Goal: Task Accomplishment & Management: Manage account settings

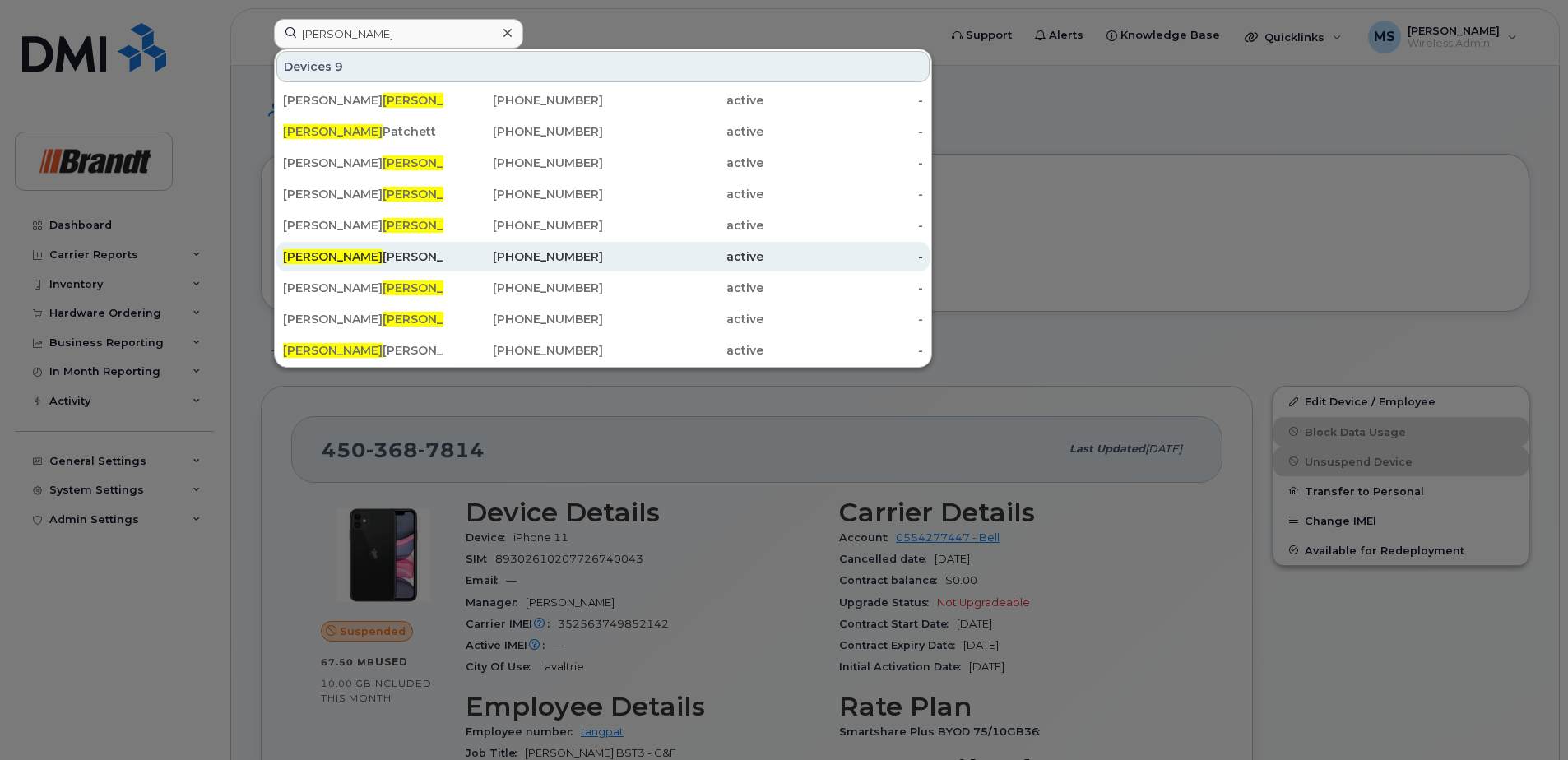
type input "mack"
click at [574, 251] on div "403-916-5051" at bounding box center [524, 256] width 160 height 17
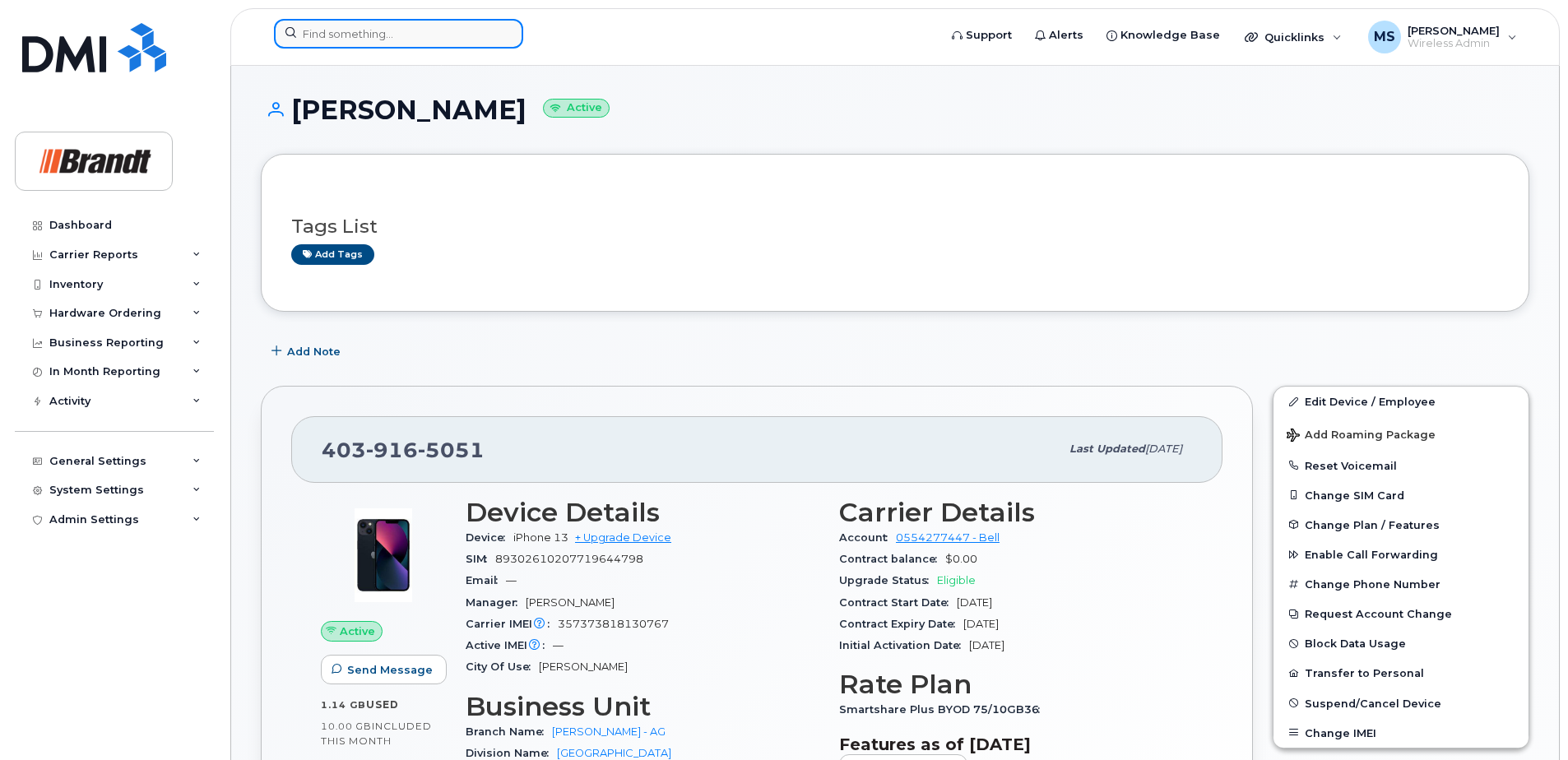
click at [448, 36] on input at bounding box center [398, 34] width 249 height 30
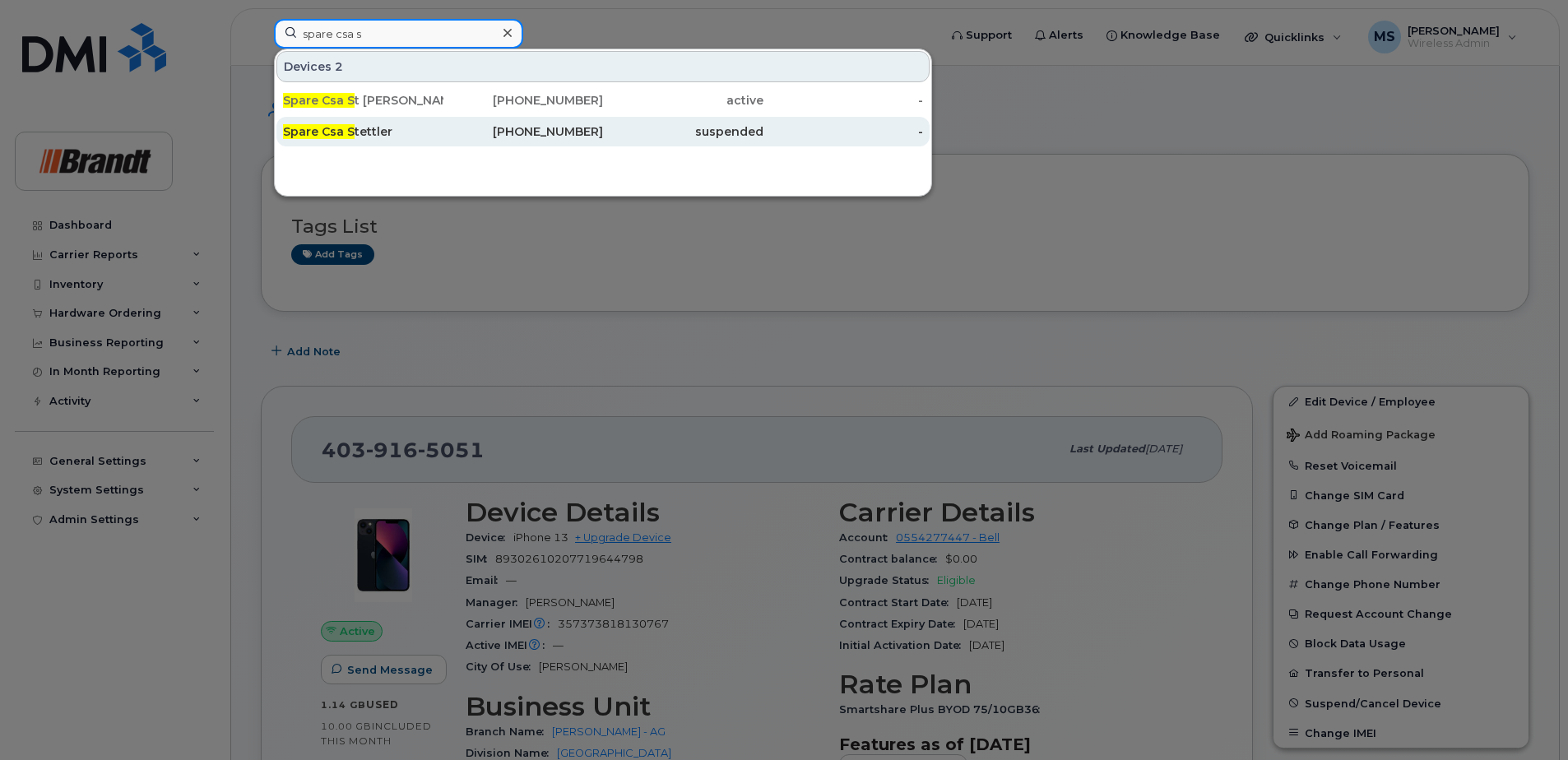
type input "spare csa s"
click at [649, 140] on div "suspended" at bounding box center [683, 132] width 160 height 30
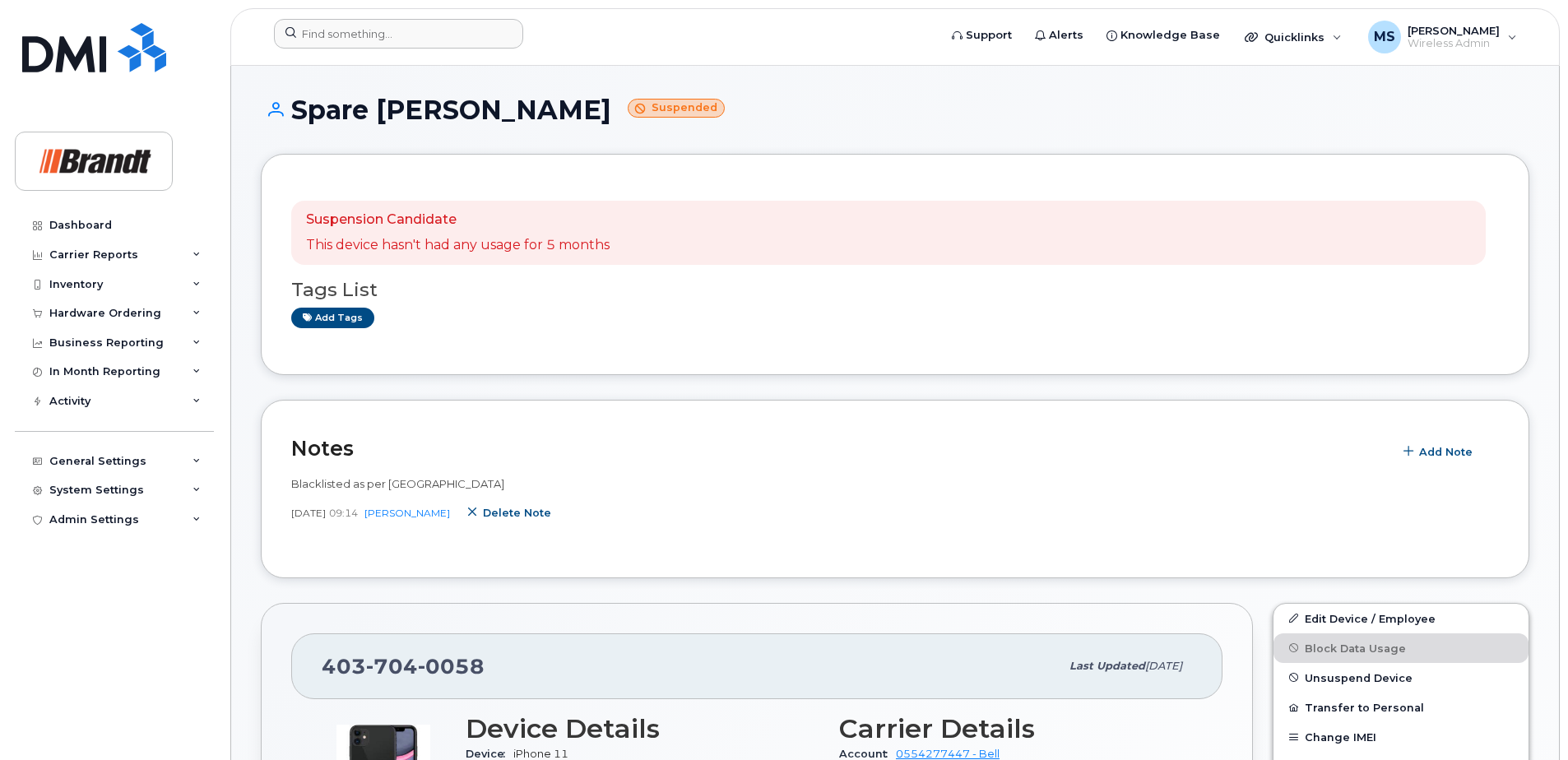
drag, startPoint x: 538, startPoint y: 511, endPoint x: 865, endPoint y: 47, distance: 567.6
click at [538, 511] on span "Delete note" at bounding box center [517, 513] width 68 height 16
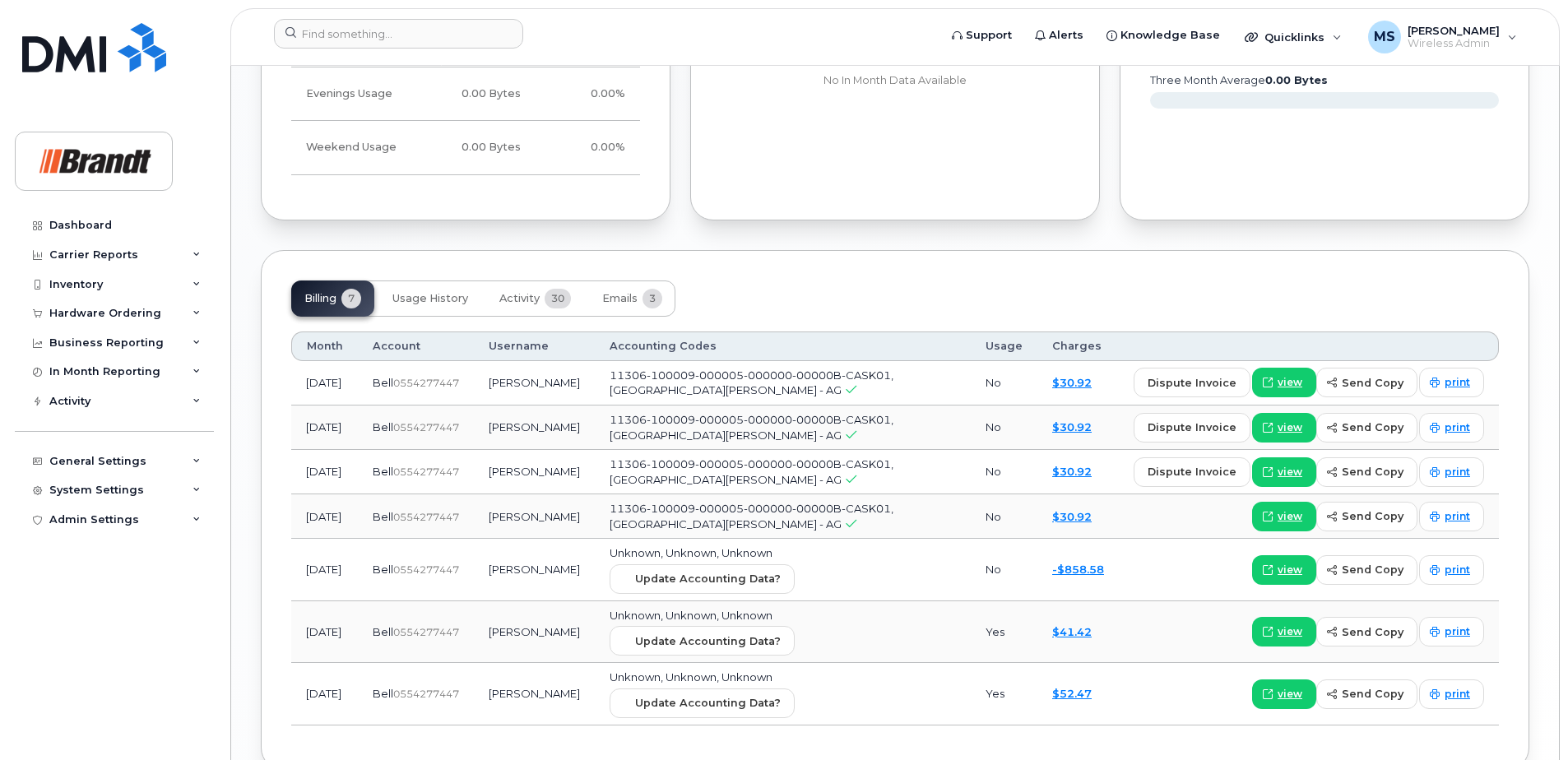
scroll to position [1086, 0]
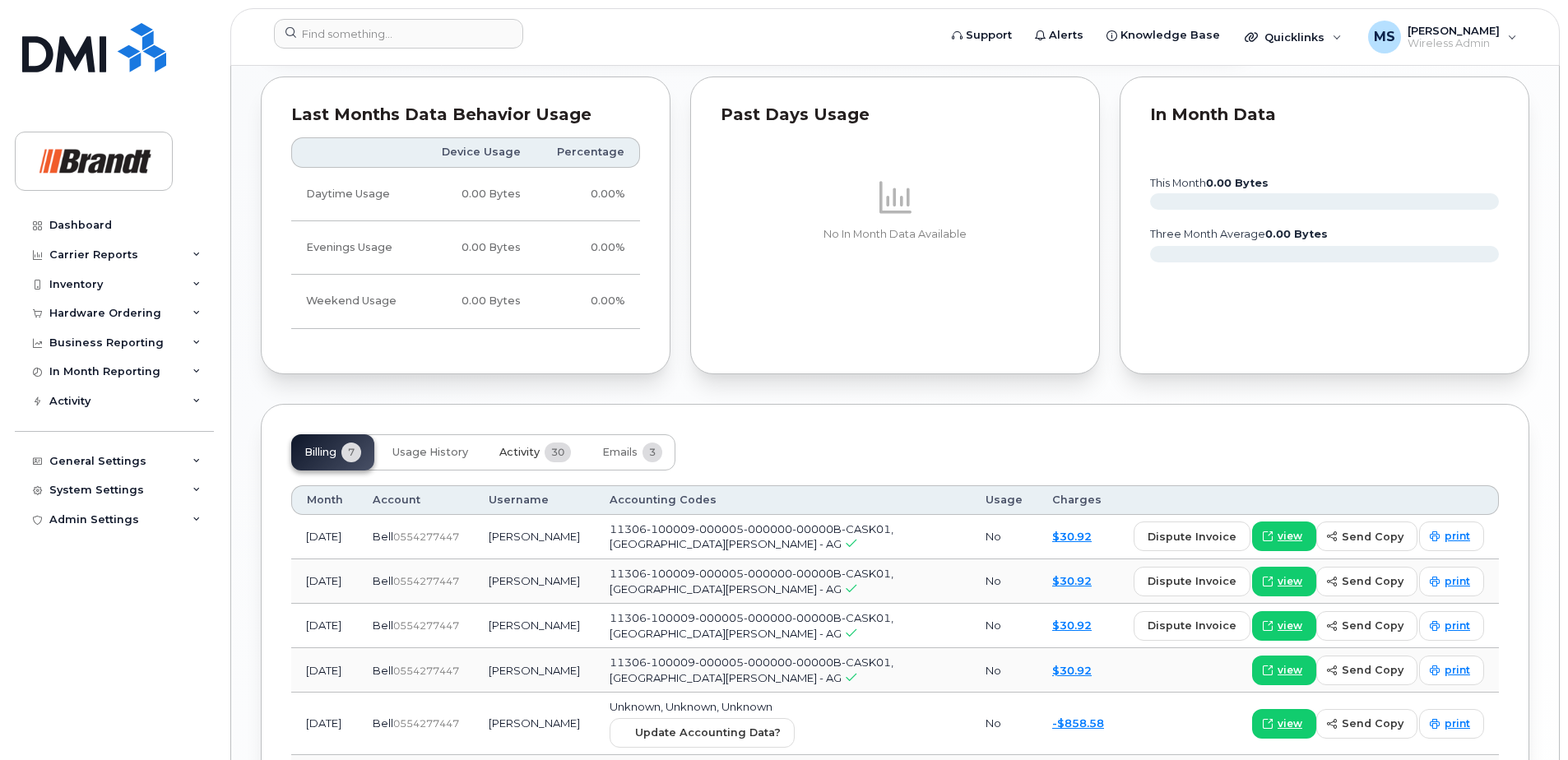
click at [520, 448] on span "Activity" at bounding box center [519, 452] width 40 height 13
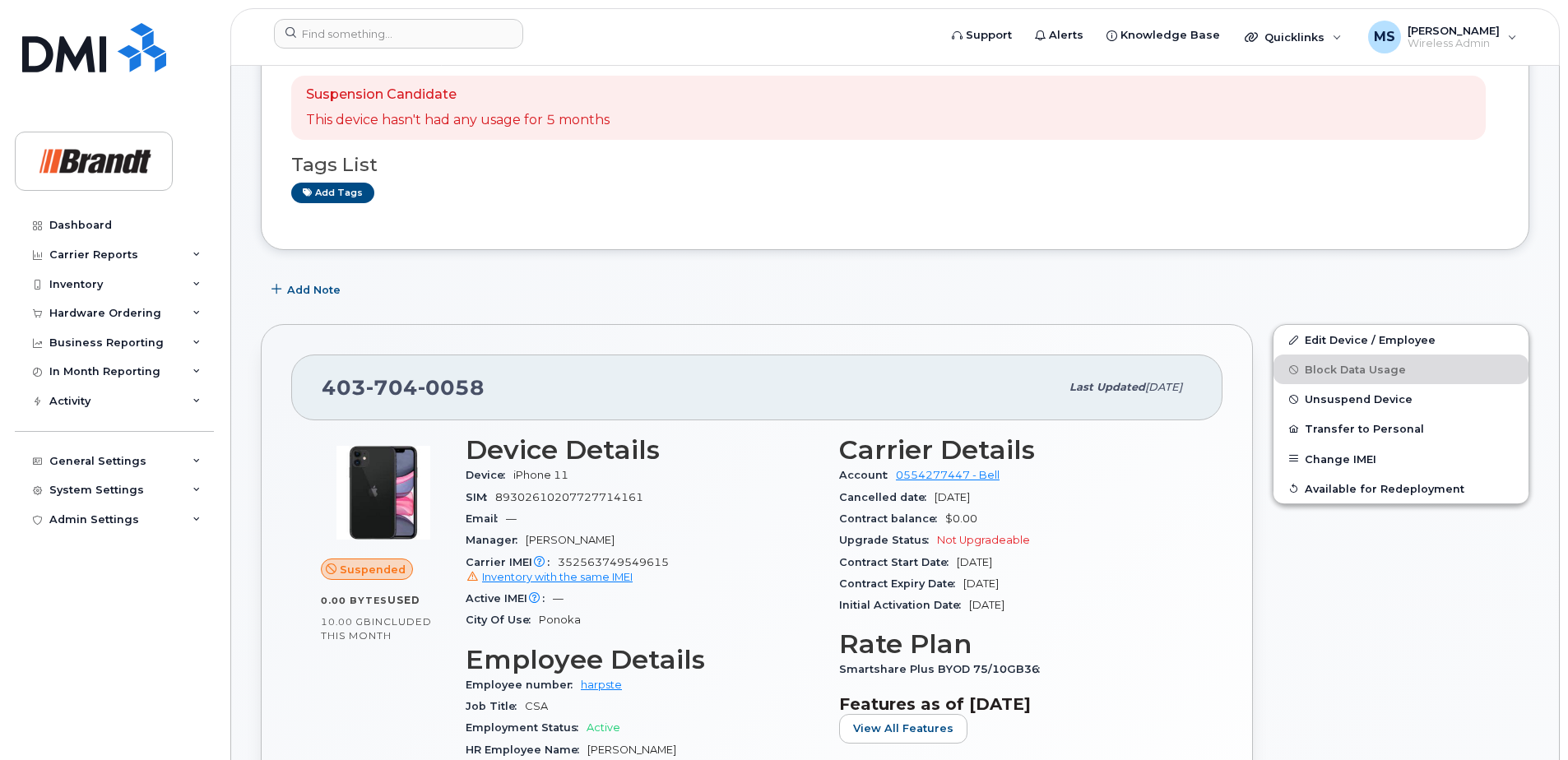
scroll to position [0, 0]
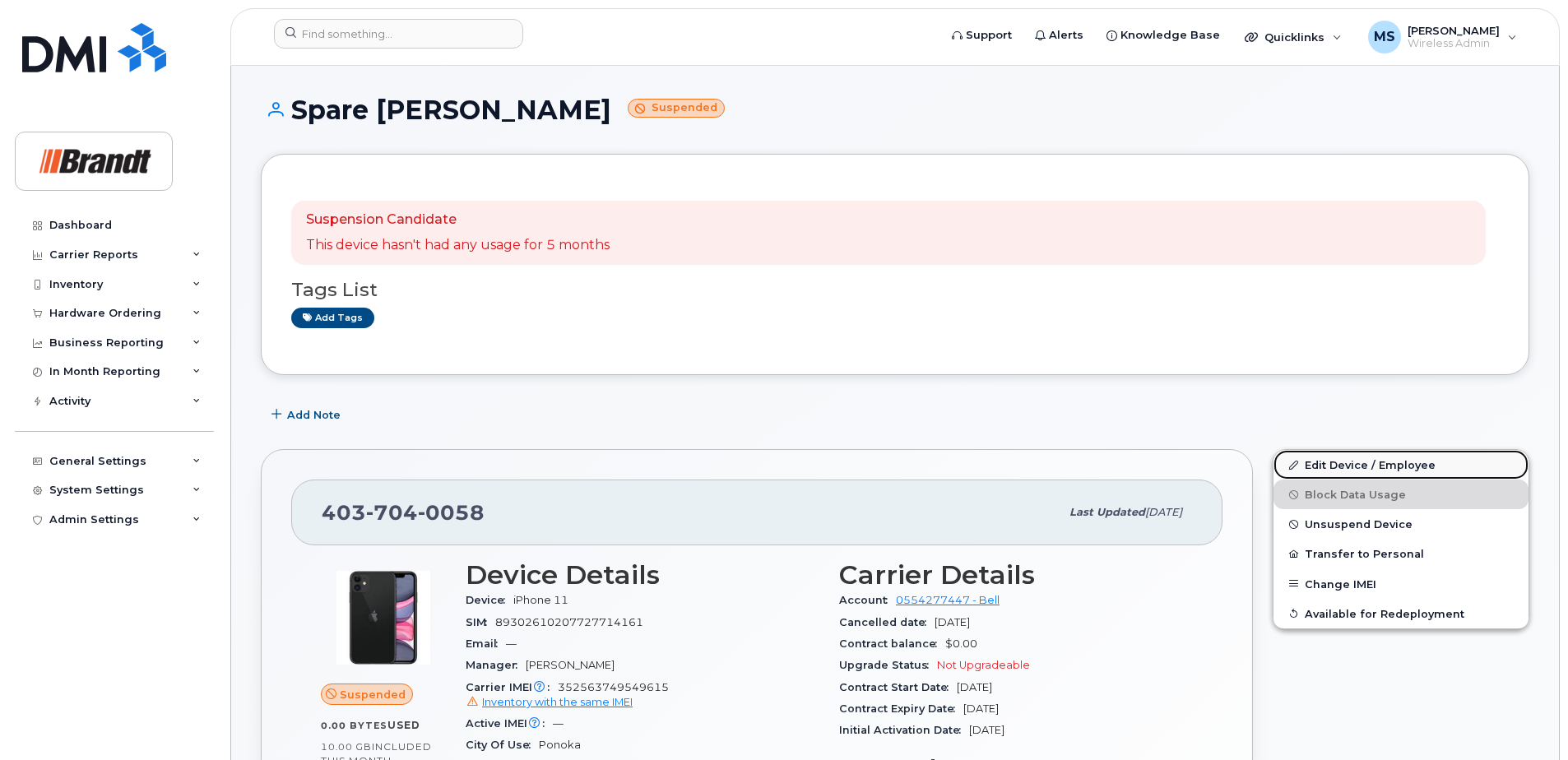
click at [1333, 465] on link "Edit Device / Employee" at bounding box center [1401, 465] width 255 height 30
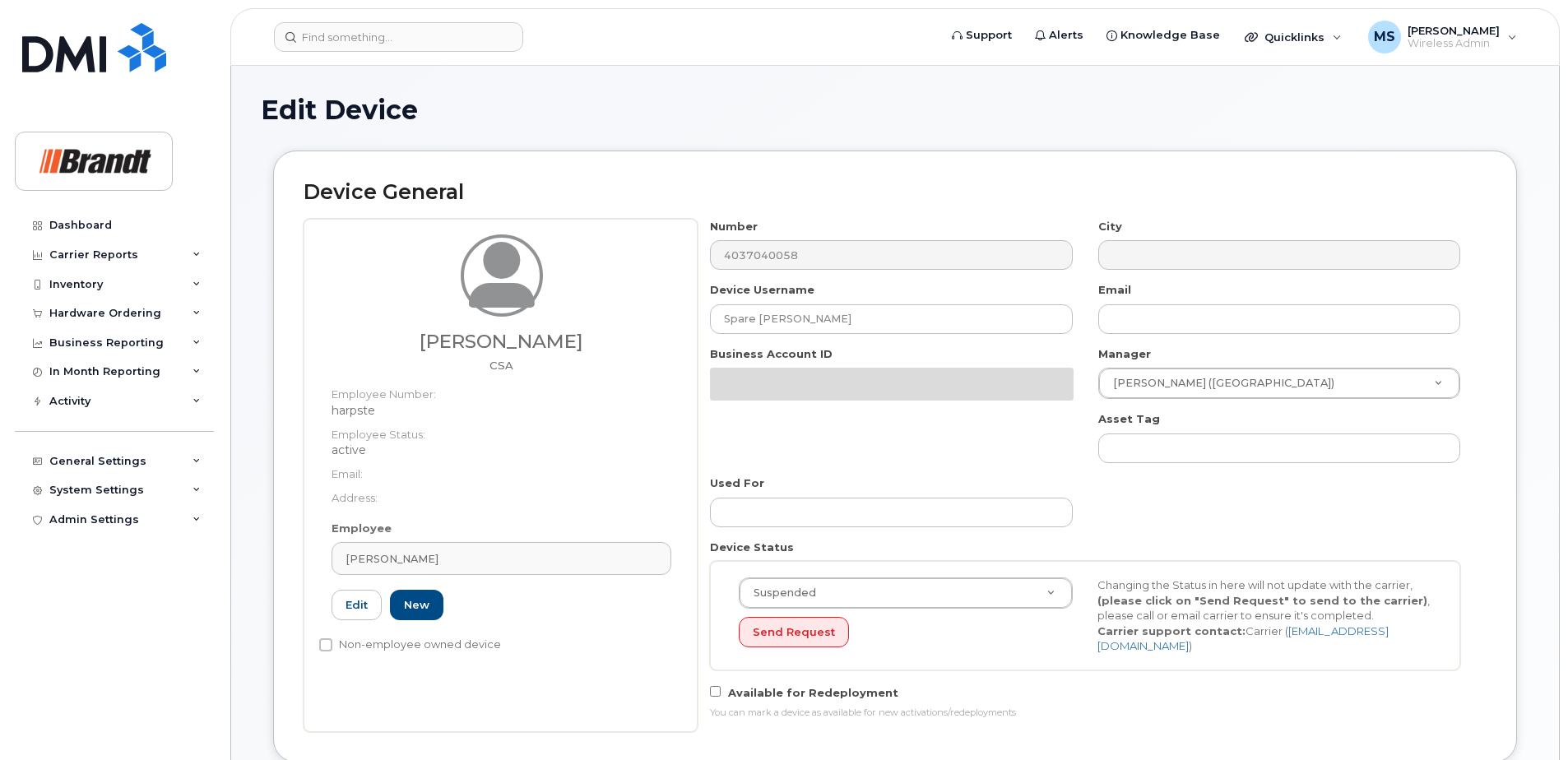
select select "34499227"
select select "35155013"
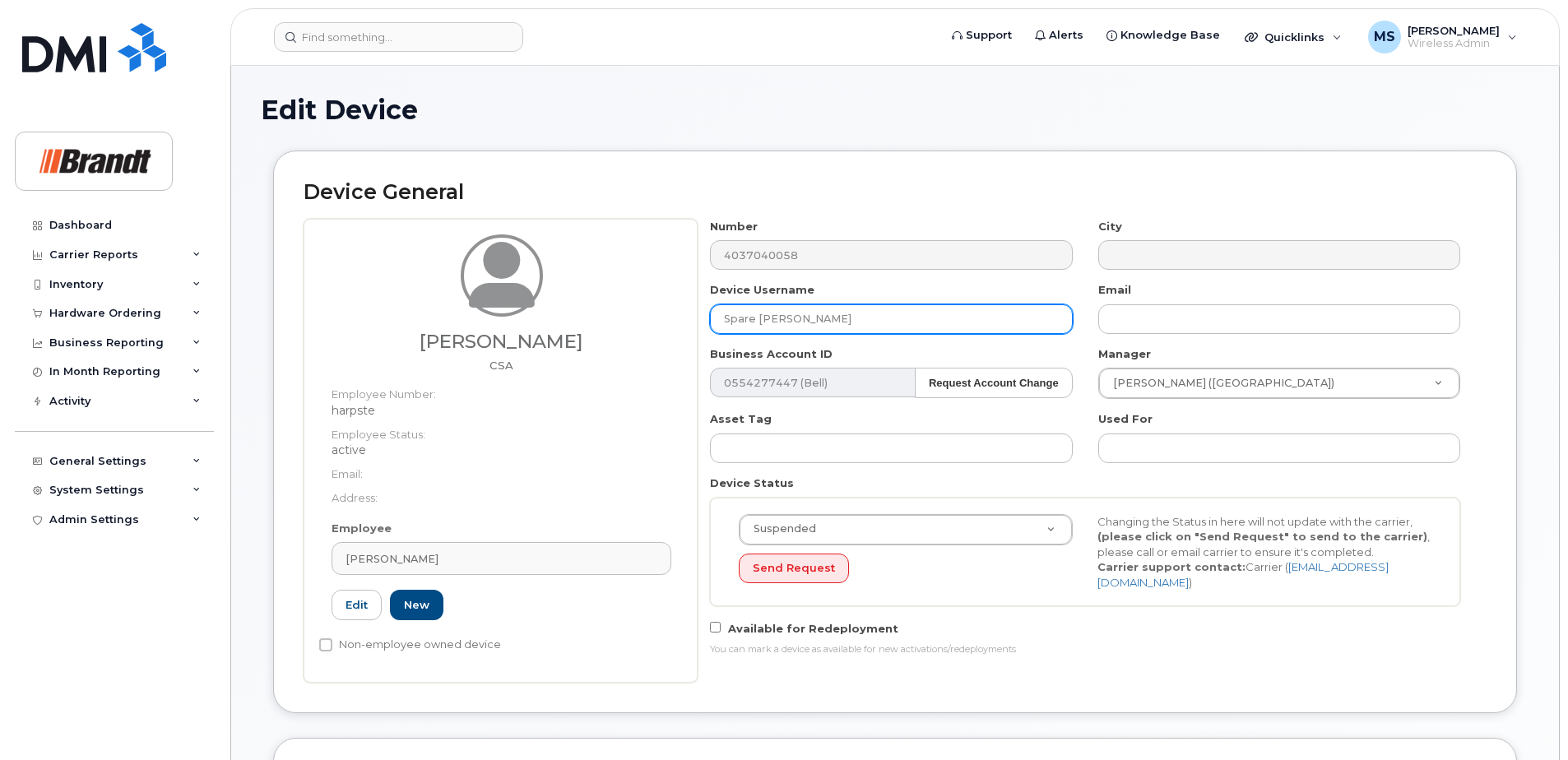
drag, startPoint x: 812, startPoint y: 326, endPoint x: 479, endPoint y: 319, distance: 333.1
click at [480, 319] on div "Steven Harper CSA Employee Number: harpste Employee Status: active Email: Addre…" at bounding box center [895, 451] width 1183 height 465
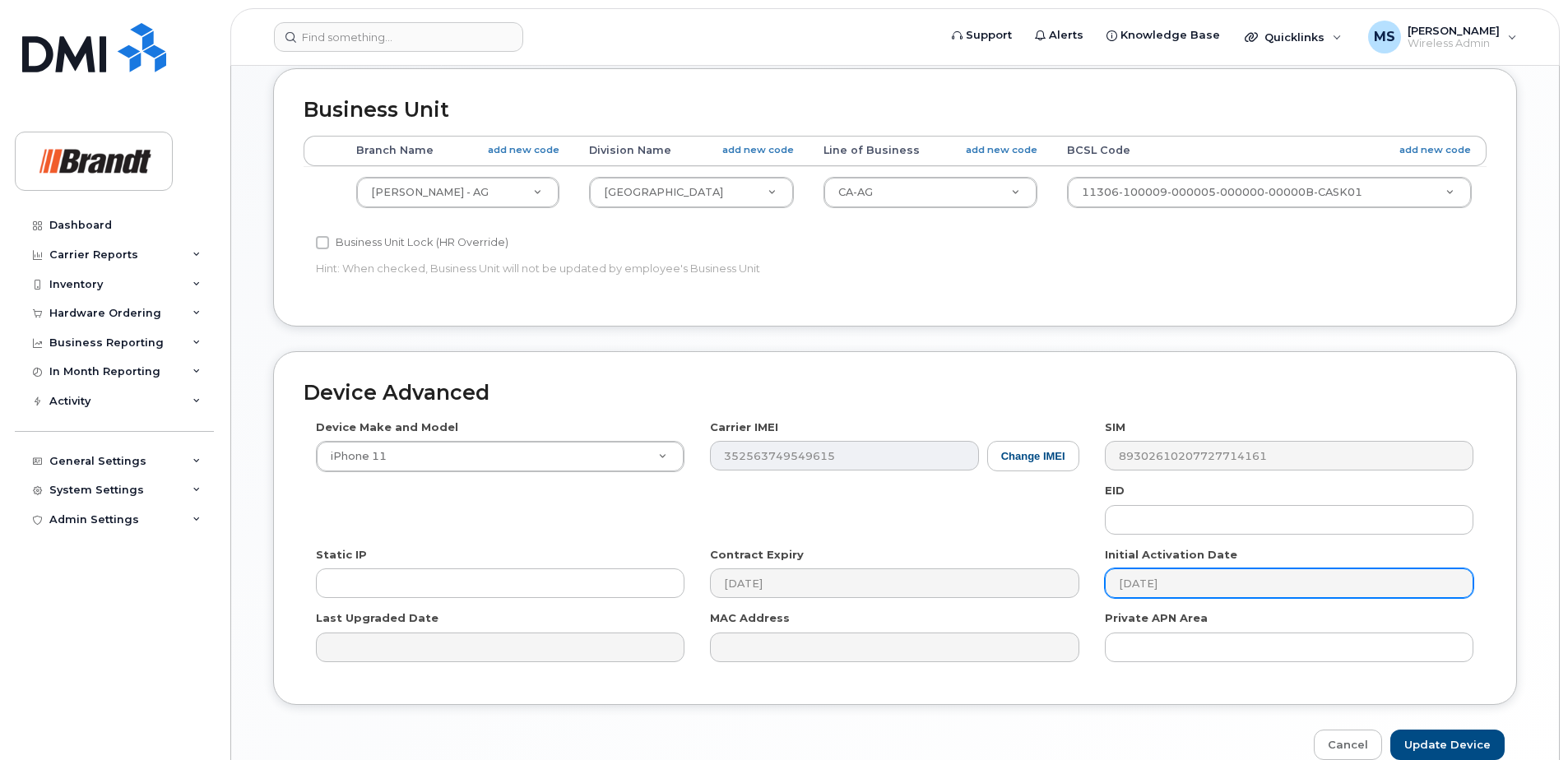
scroll to position [752, 0]
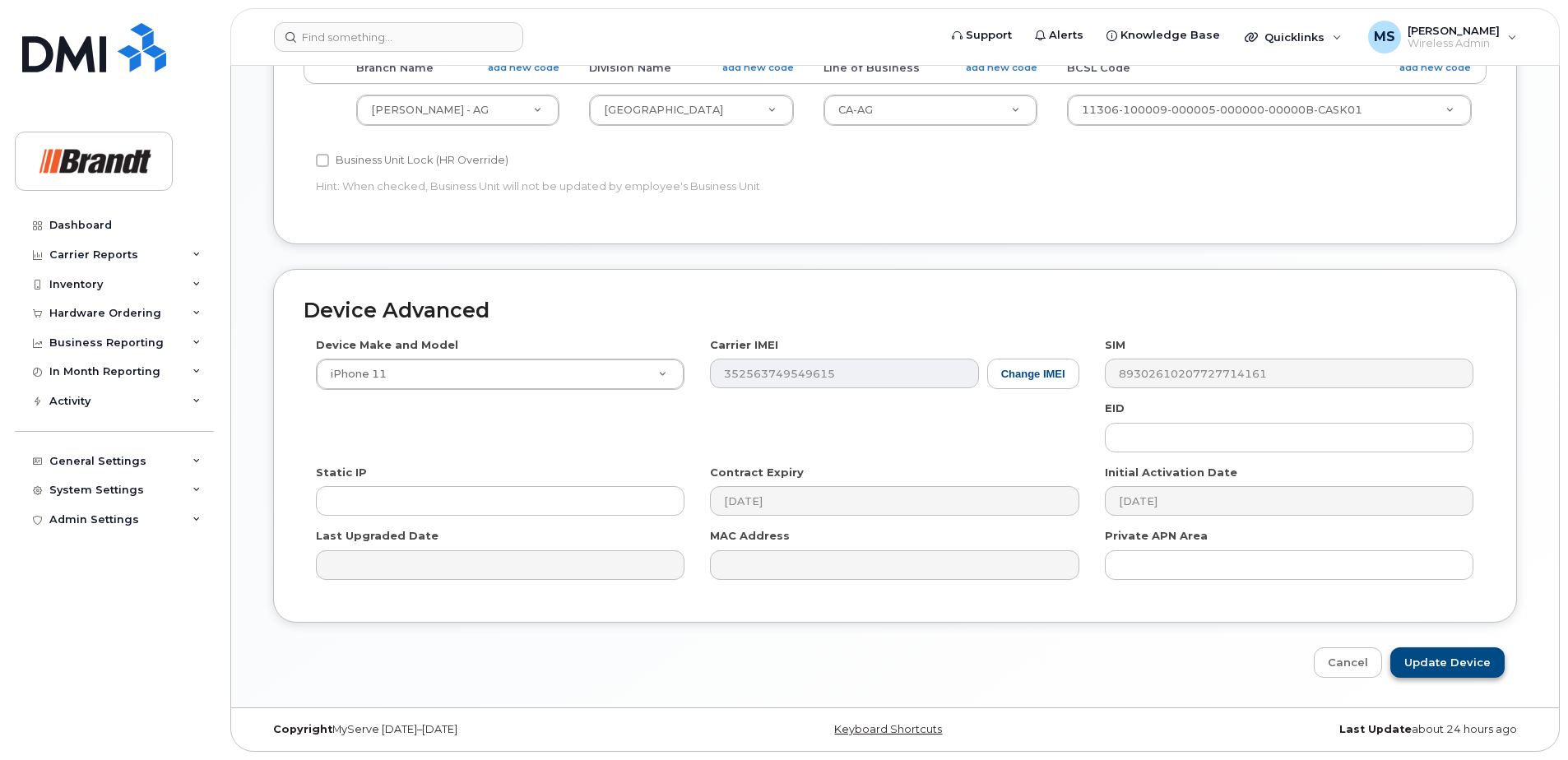
type input "Mack Ramsey"
click at [1416, 668] on input "Update Device" at bounding box center [1447, 662] width 114 height 31
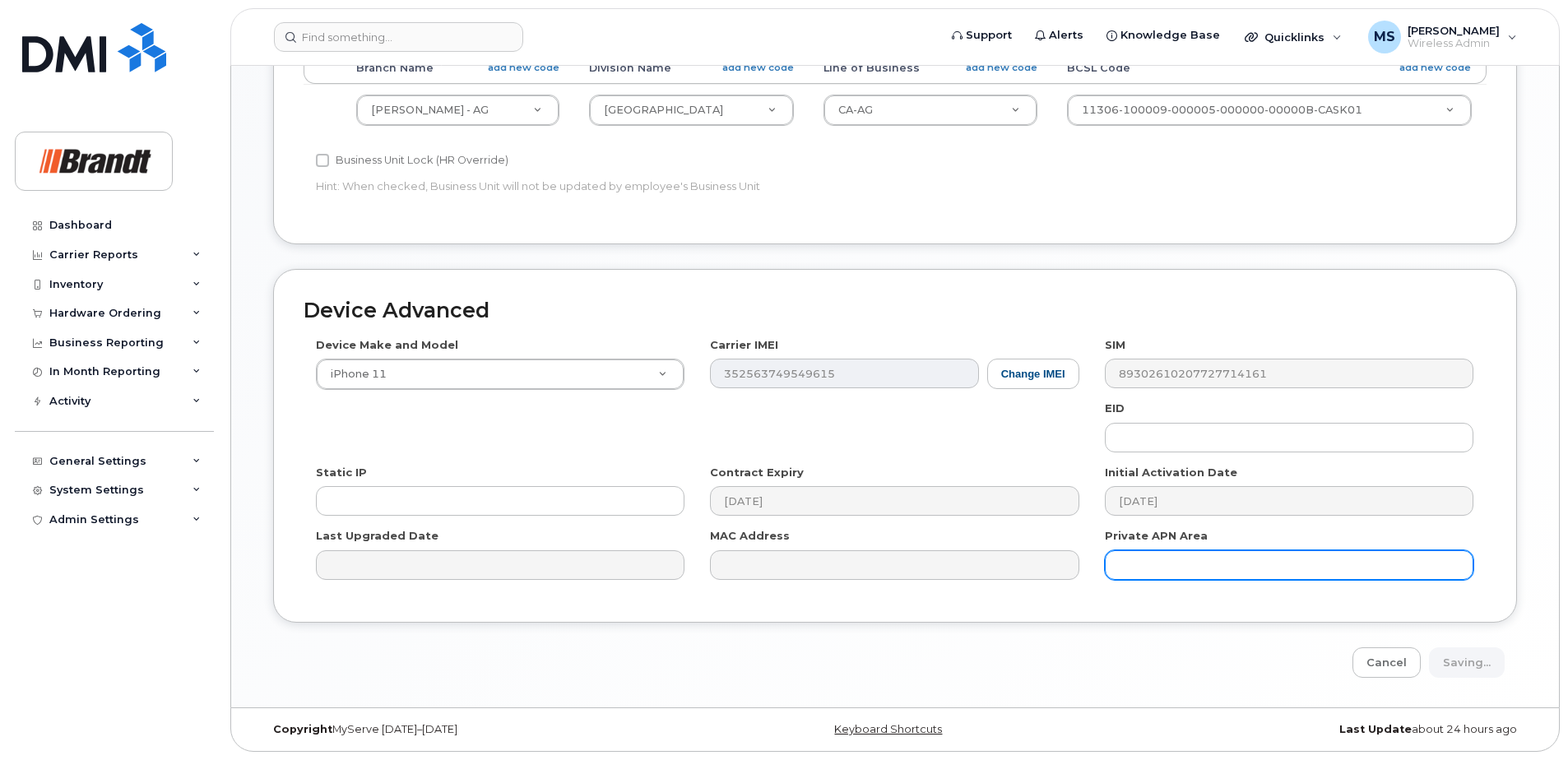
type input "Saving..."
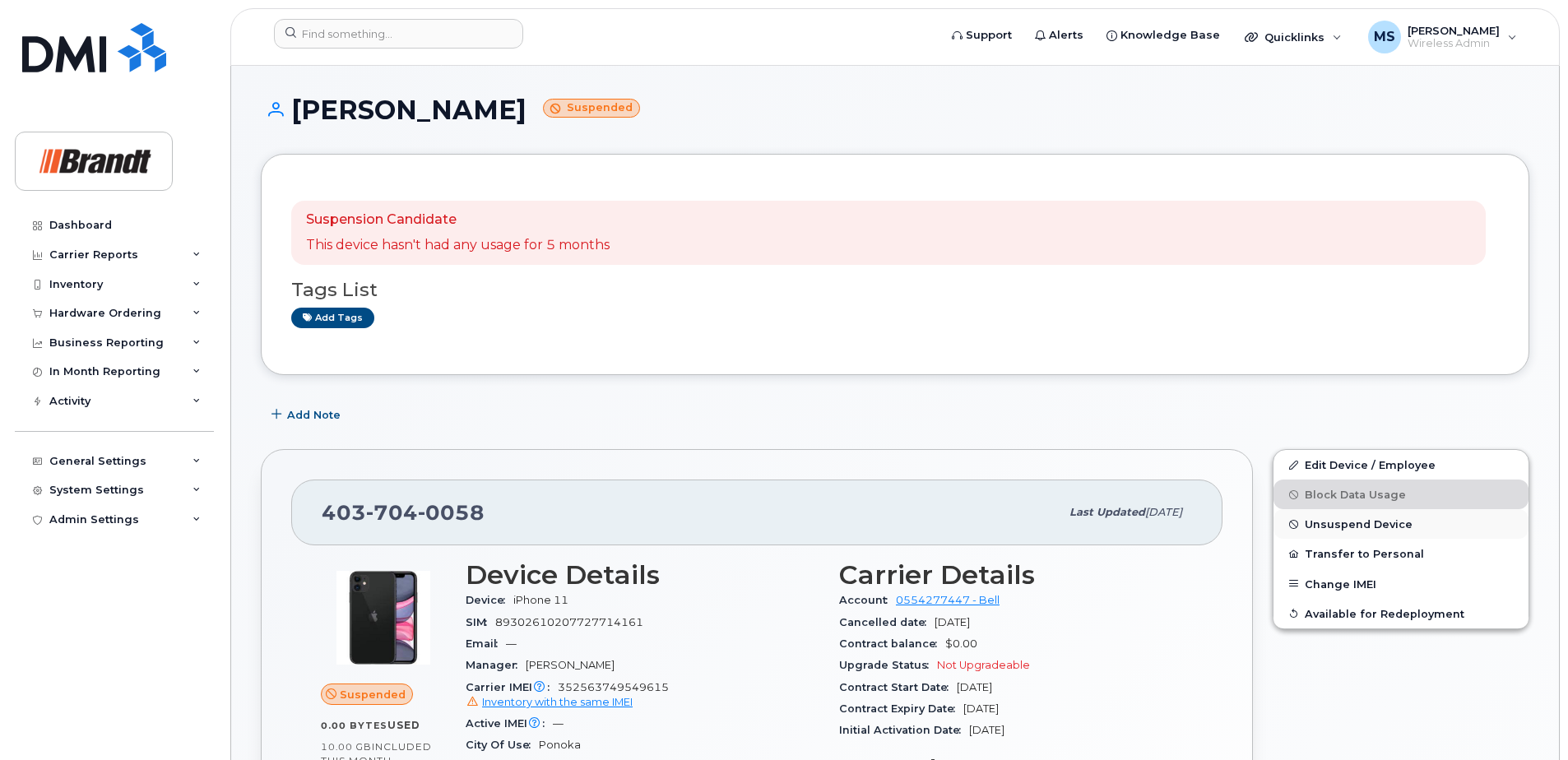
click at [1344, 534] on button "Unsuspend Device" at bounding box center [1401, 524] width 255 height 30
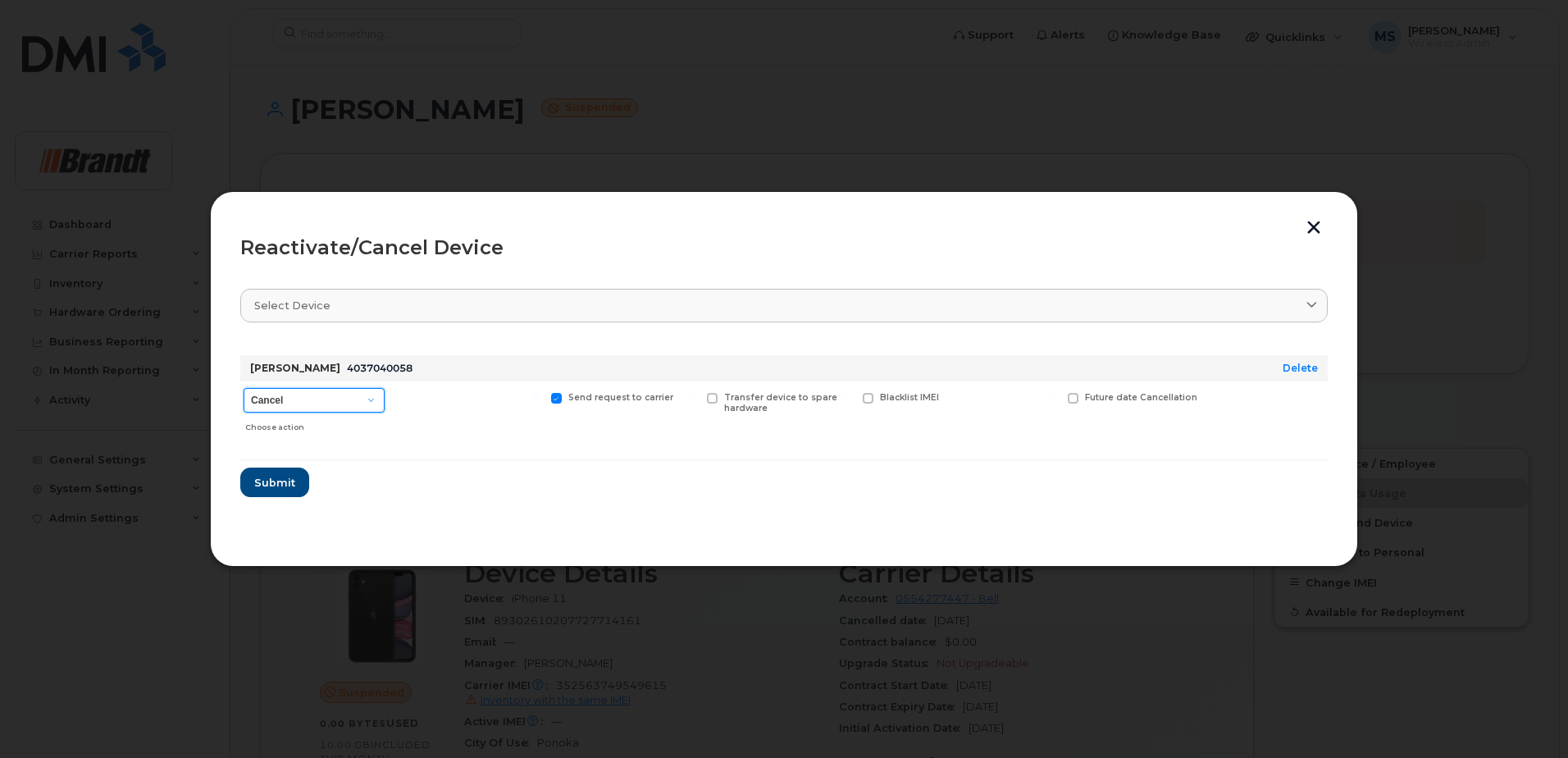
drag, startPoint x: 328, startPoint y: 398, endPoint x: 314, endPoint y: 414, distance: 21.3
click at [328, 398] on select "Cancel Suspend - Extend Suspension Reactivate" at bounding box center [314, 401] width 141 height 24
select select "[object Object]"
click at [243, 389] on select "Cancel Suspend - Extend Suspension Reactivate" at bounding box center [314, 401] width 141 height 24
click at [261, 485] on span "Submit" at bounding box center [274, 483] width 41 height 16
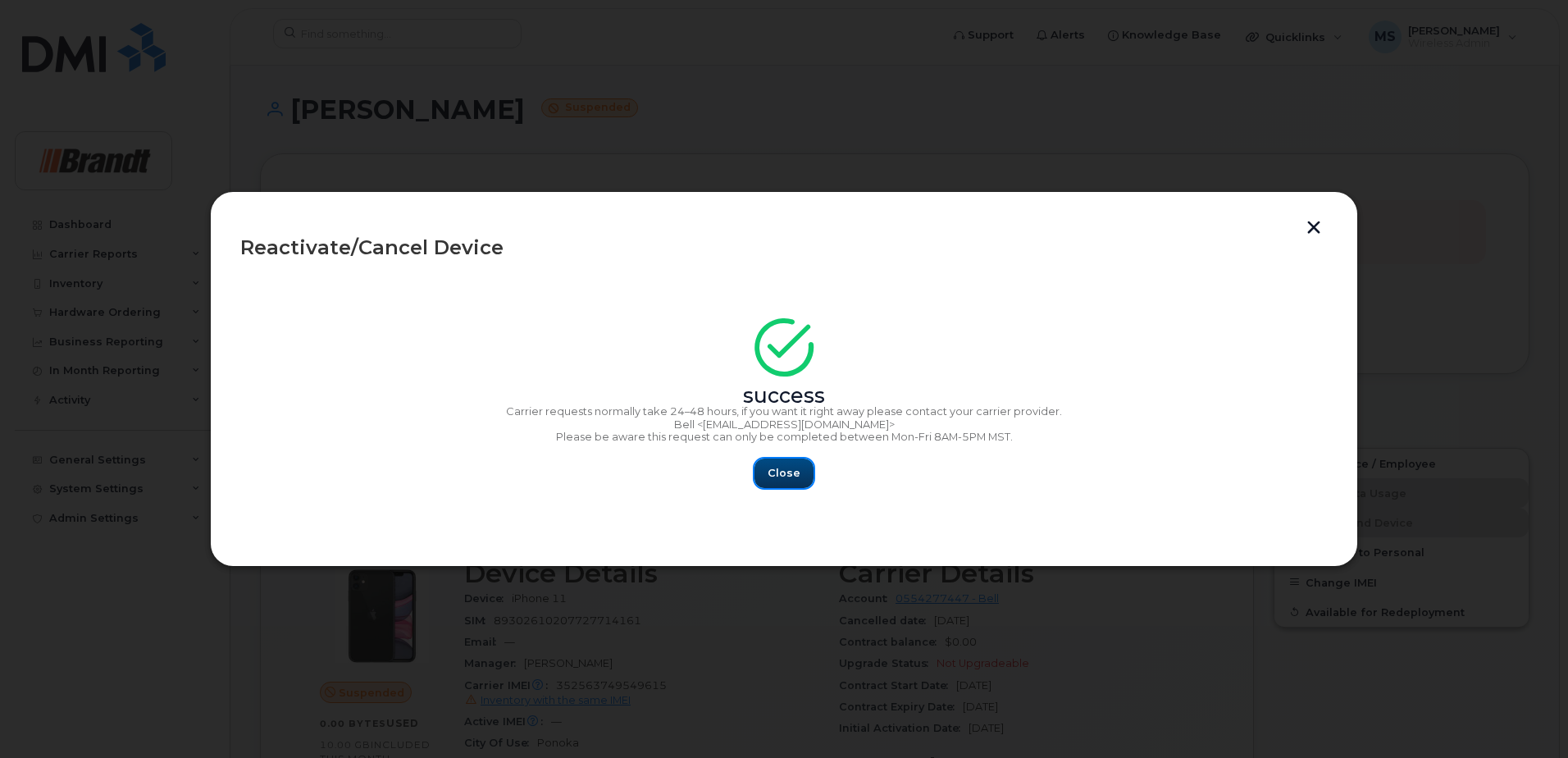
click at [792, 473] on span "Close" at bounding box center [784, 473] width 33 height 16
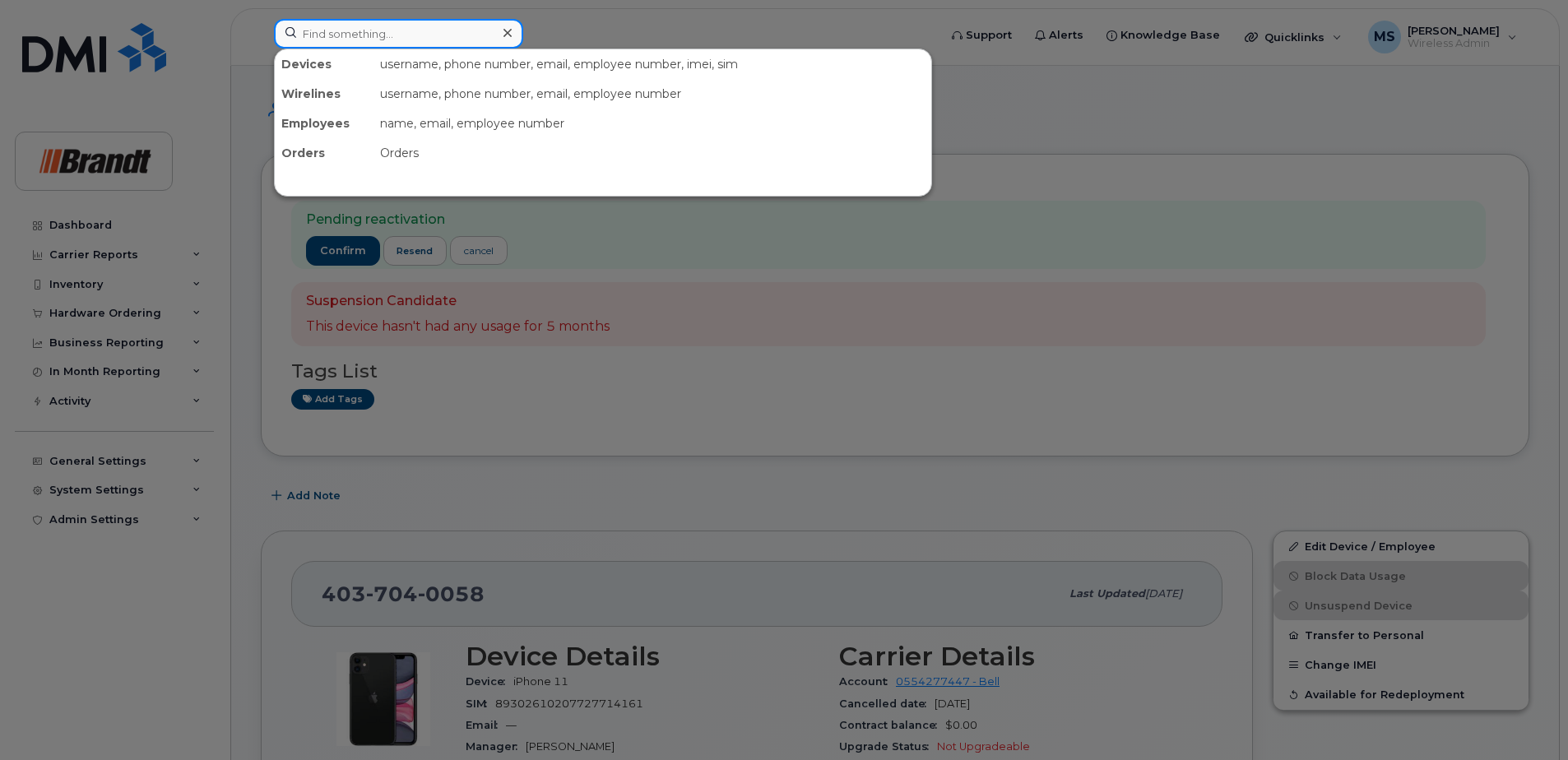
click at [470, 22] on input at bounding box center [398, 34] width 249 height 30
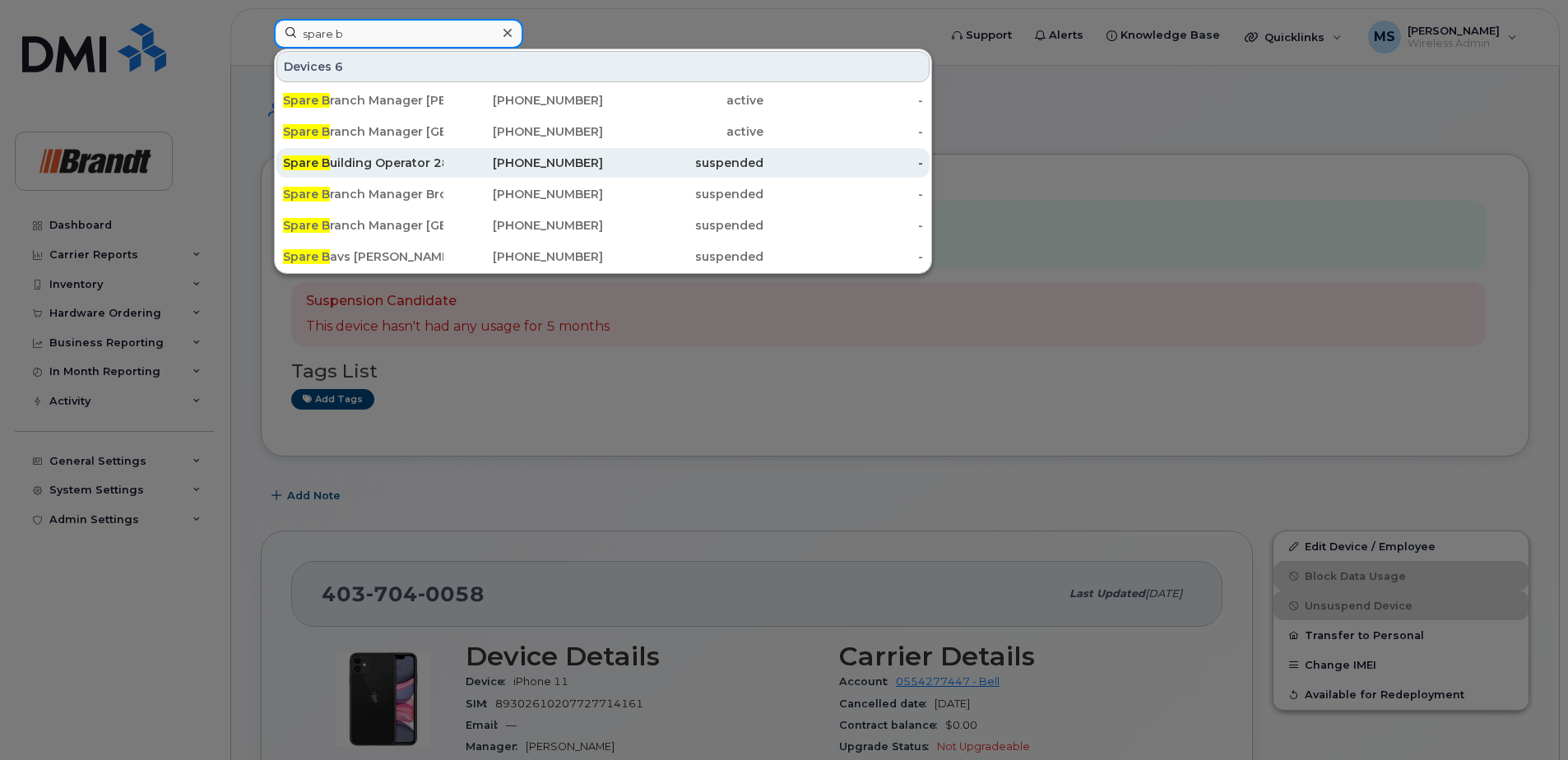
type input "spare b"
click at [372, 165] on div "Spare B uilding Operator 284 Mill" at bounding box center [363, 163] width 160 height 17
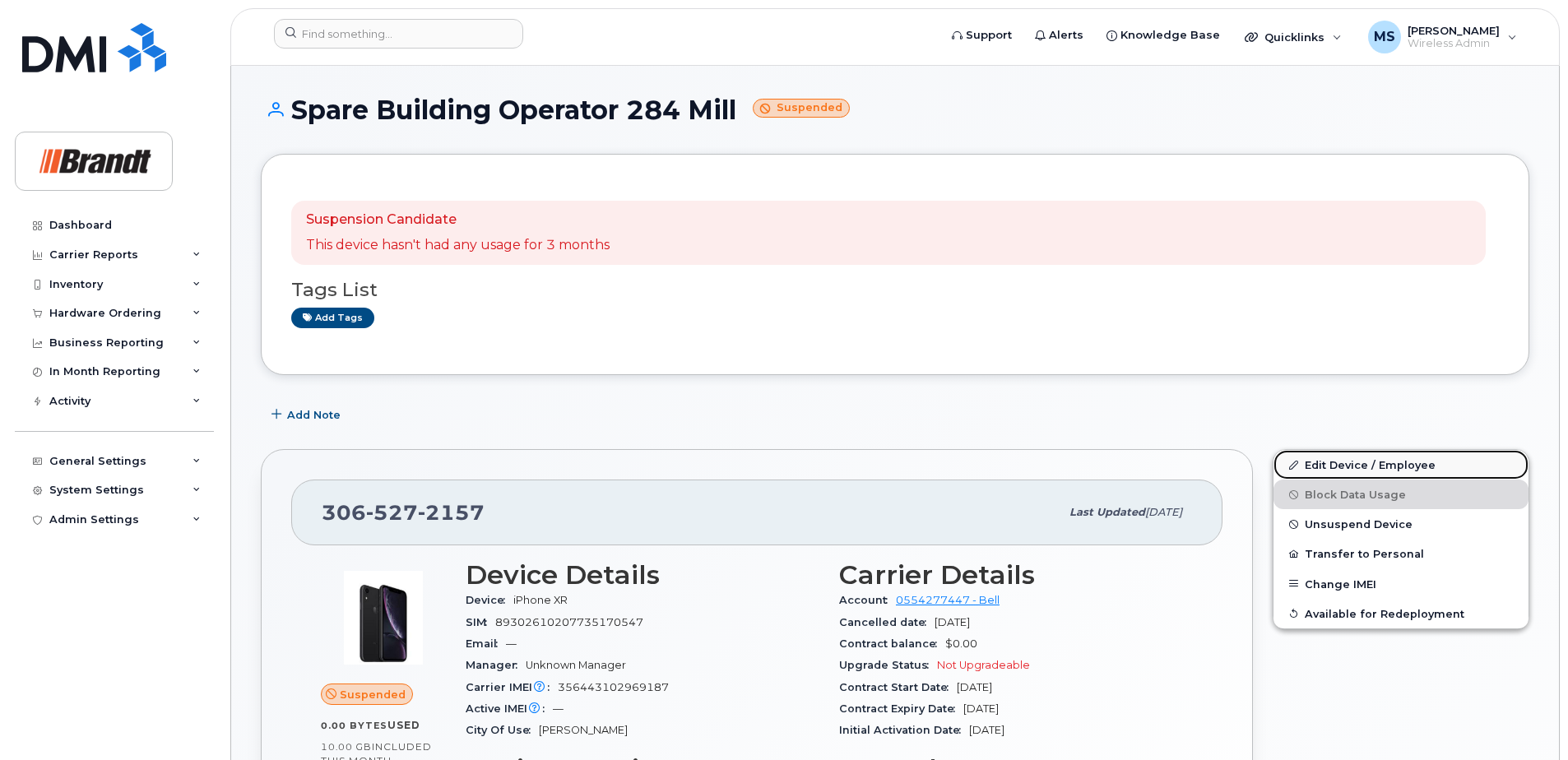
click at [1349, 465] on link "Edit Device / Employee" at bounding box center [1401, 465] width 255 height 30
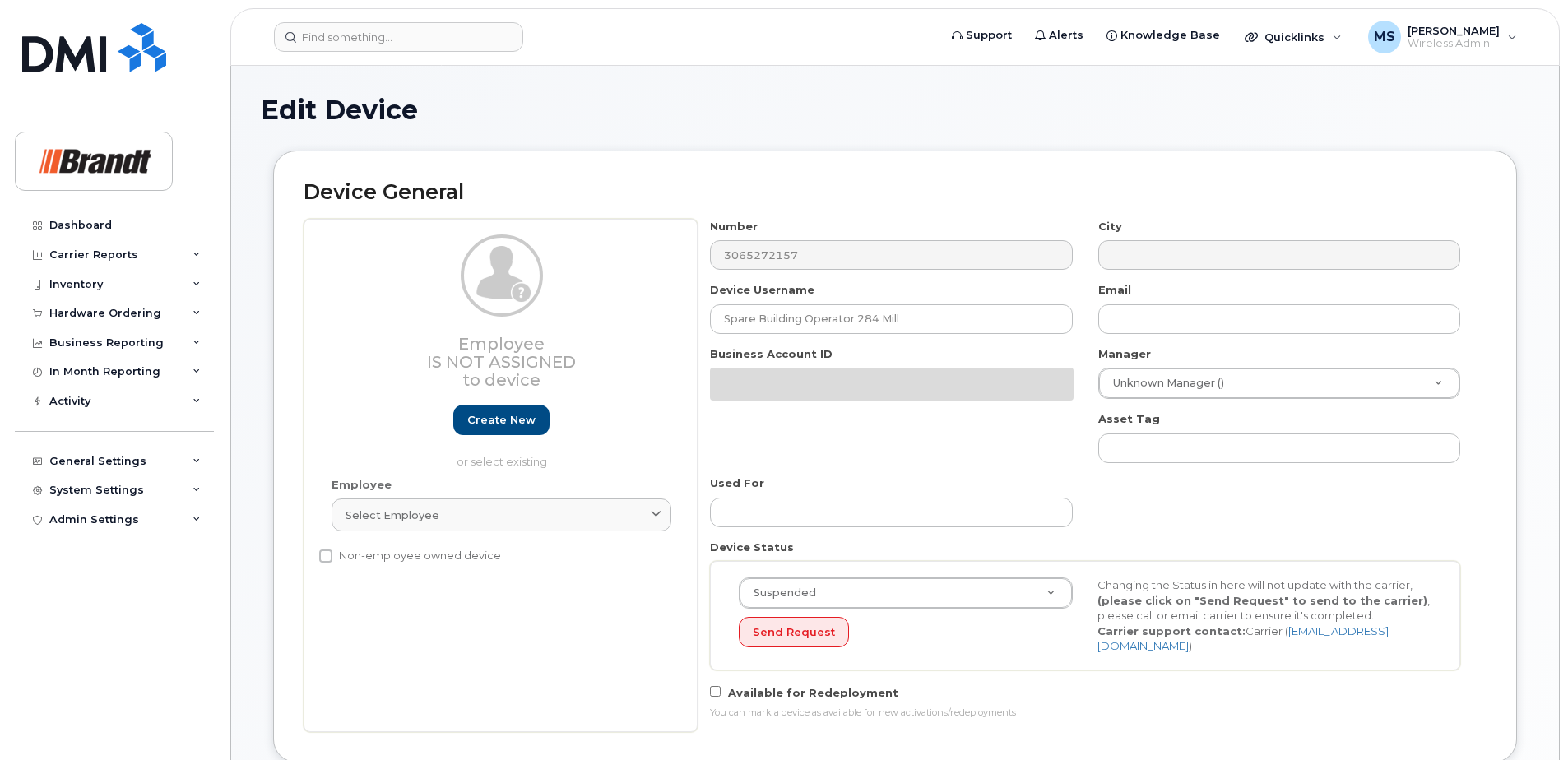
select select "33722384"
select select "34499151"
select select "35132258"
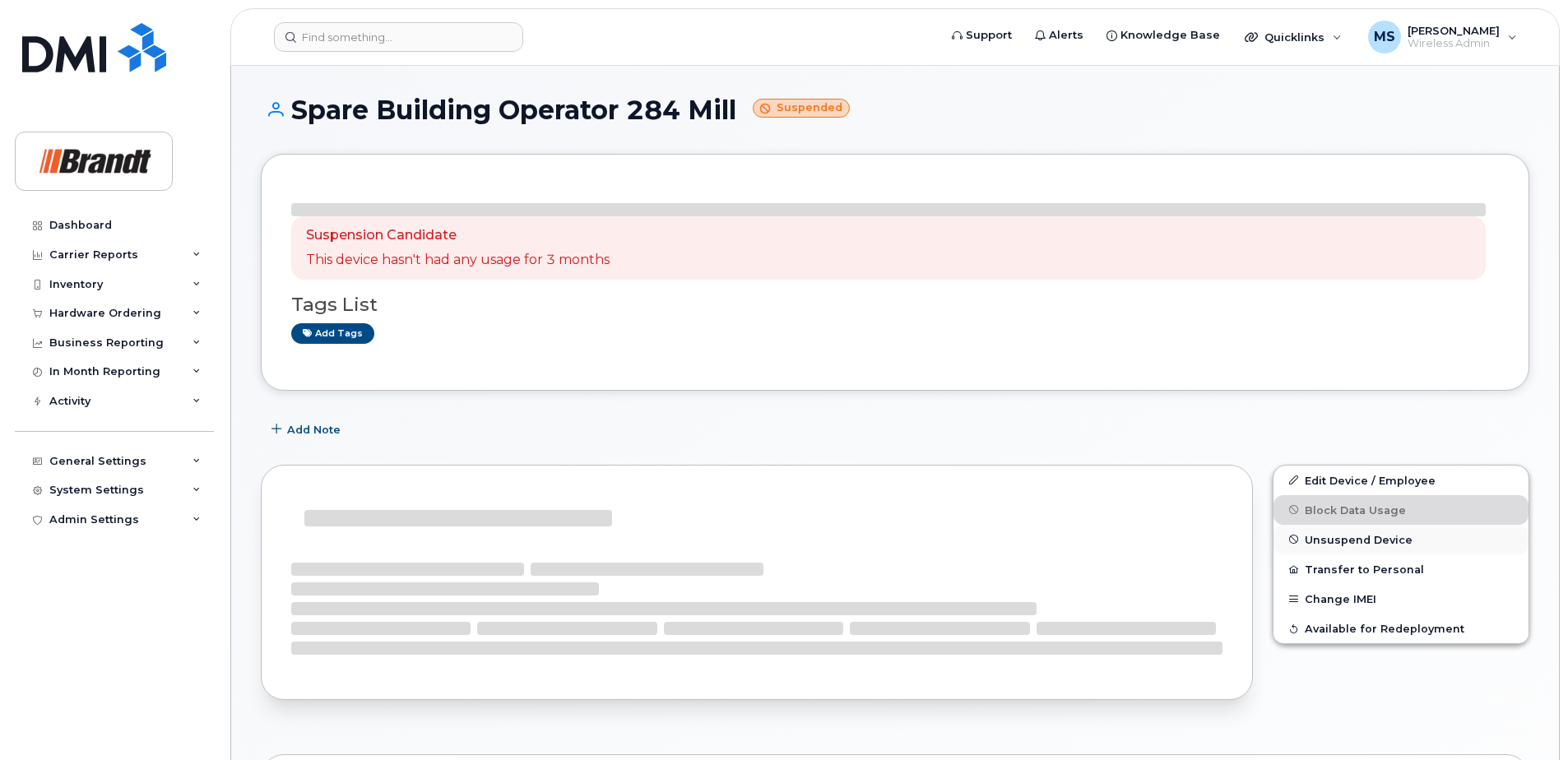
click at [1321, 537] on button "Unsuspend Device" at bounding box center [1401, 539] width 255 height 30
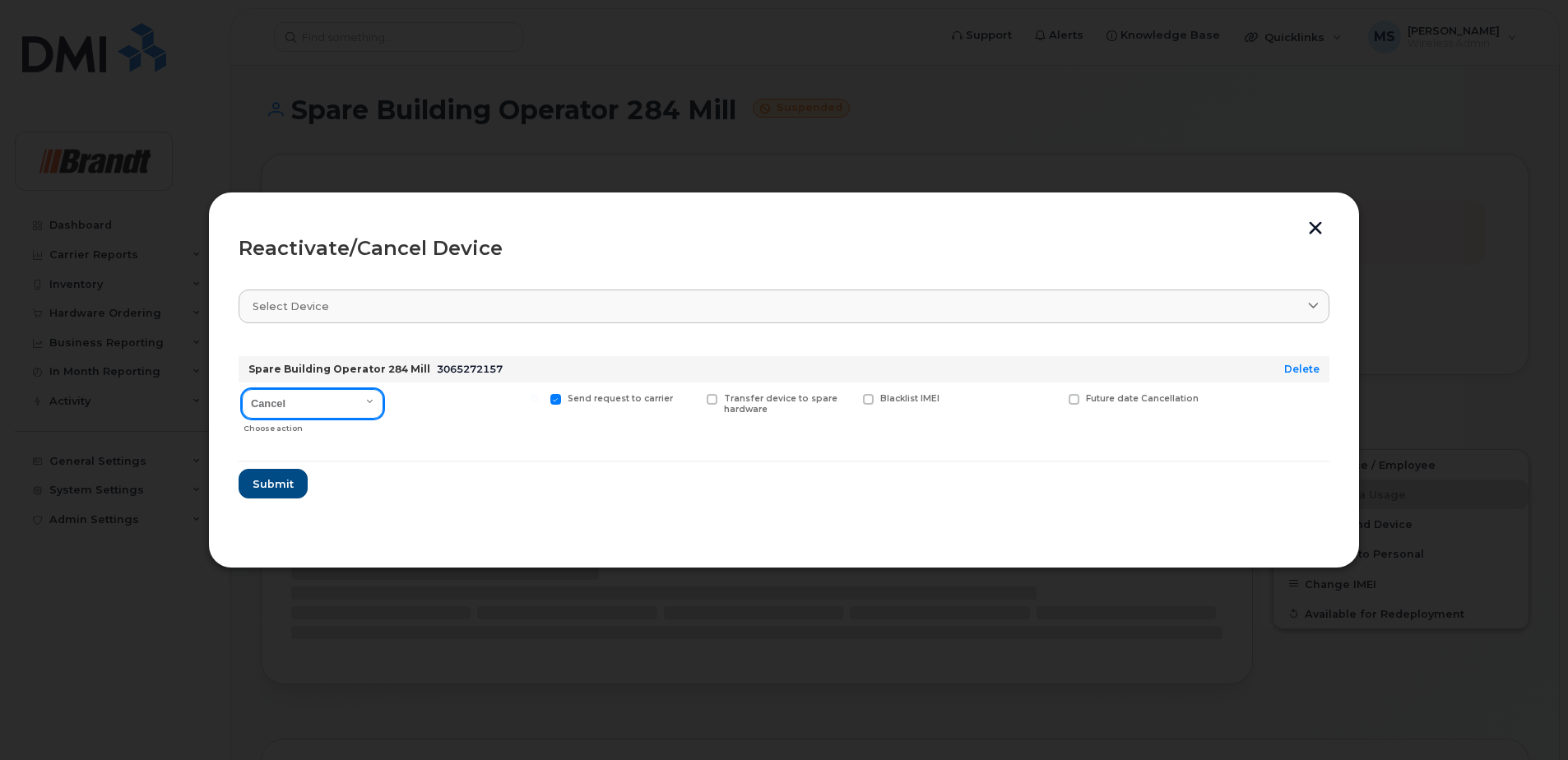
click at [300, 410] on select "Cancel Suspend - Extend Suspension Reactivate" at bounding box center [313, 404] width 141 height 30
select select "[object Object]"
click at [242, 390] on select "Cancel Suspend - Extend Suspension Reactivate" at bounding box center [313, 402] width 141 height 24
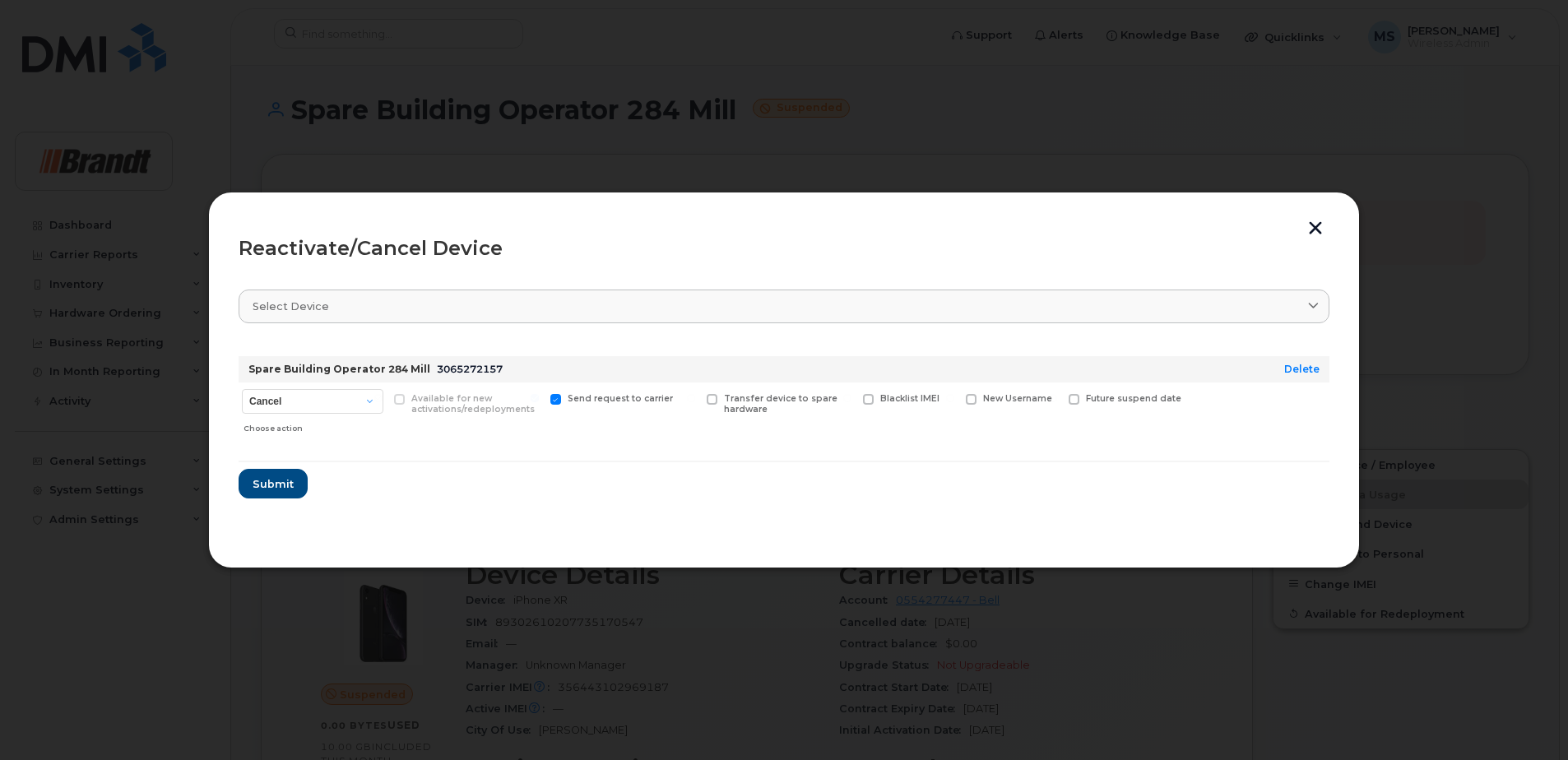
click at [985, 397] on span "New Username" at bounding box center [1017, 398] width 69 height 10
click at [954, 397] on input "New Username" at bounding box center [950, 397] width 8 height 8
checkbox input "true"
click at [976, 430] on input "text" at bounding box center [1012, 424] width 92 height 30
click at [1007, 421] on input "text" at bounding box center [1012, 424] width 92 height 30
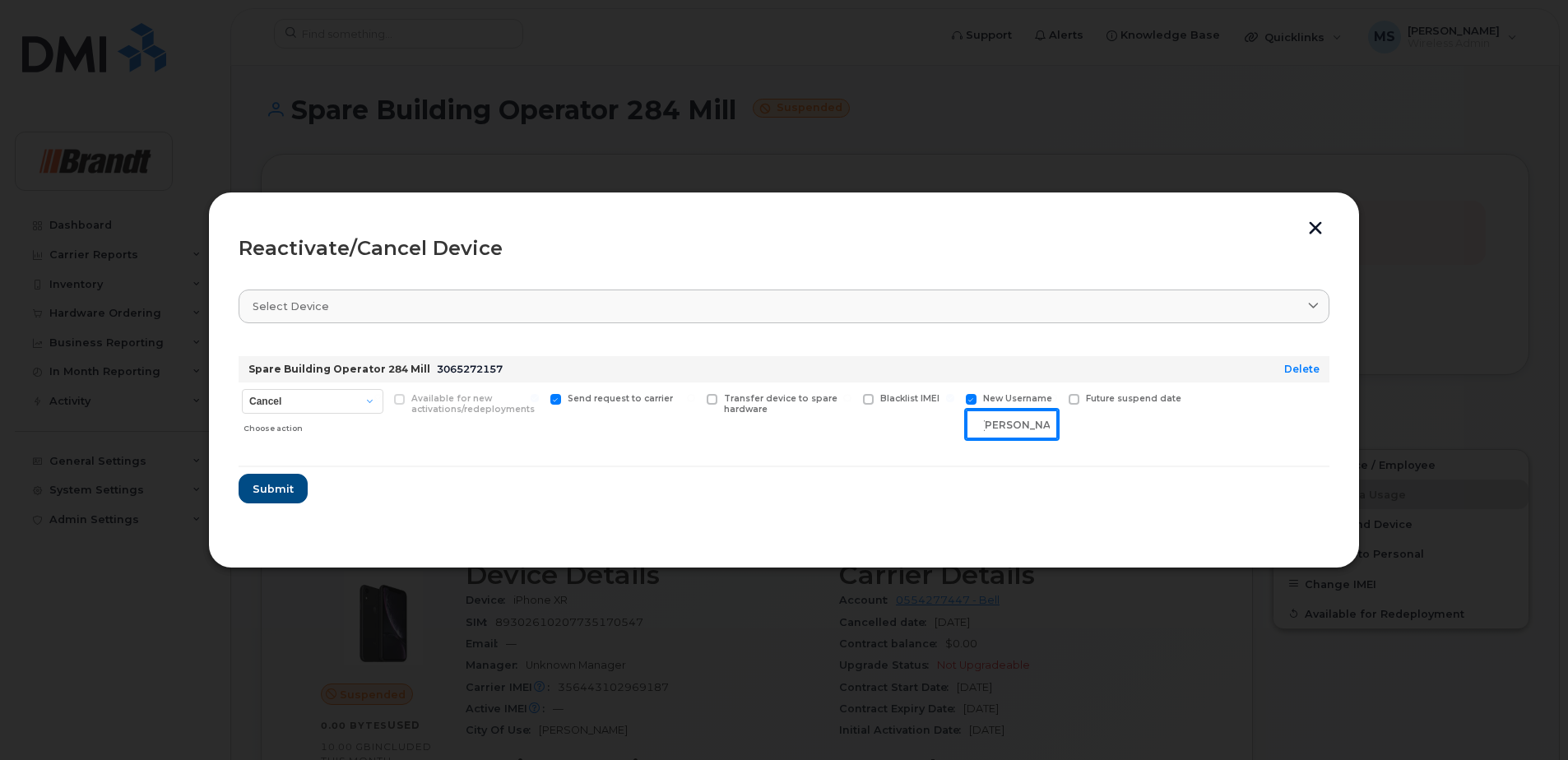
scroll to position [0, 8]
type input "Justin LeBlanc"
click at [265, 491] on span "Submit" at bounding box center [272, 489] width 41 height 16
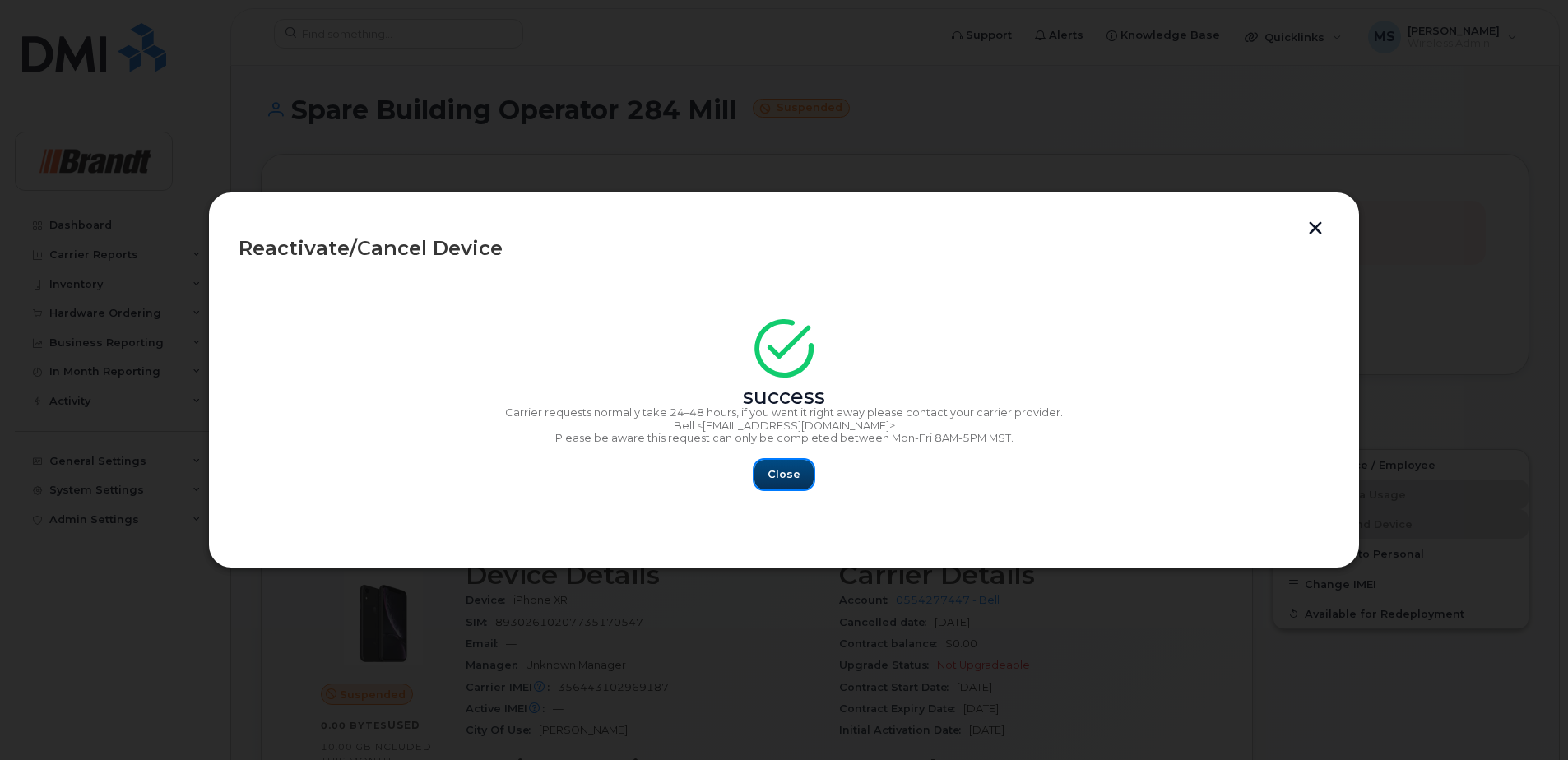
click at [787, 473] on span "Close" at bounding box center [784, 474] width 33 height 16
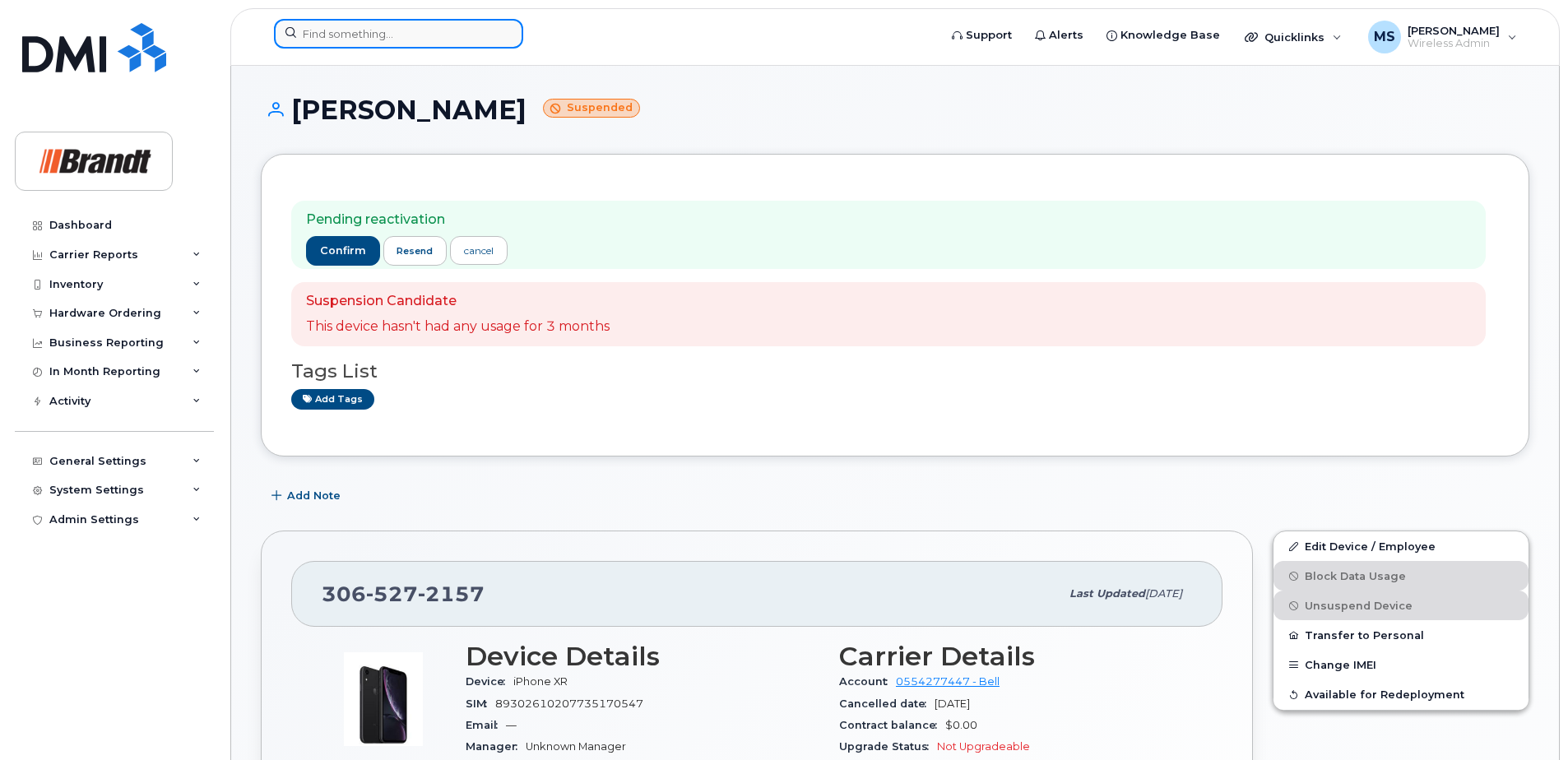
click at [457, 40] on input at bounding box center [398, 34] width 249 height 30
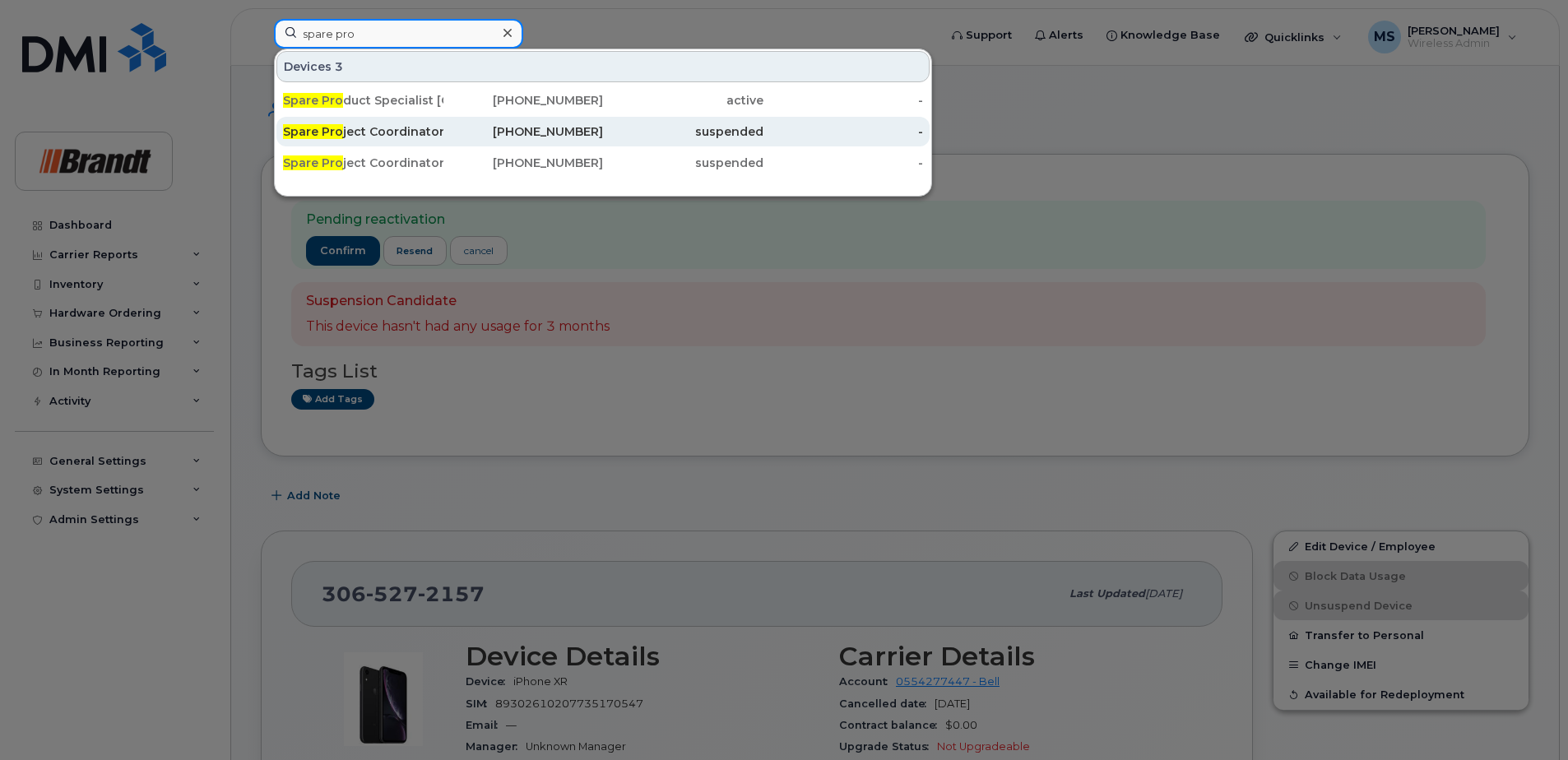
type input "spare pro"
click at [459, 123] on div "[PHONE_NUMBER]" at bounding box center [524, 132] width 160 height 30
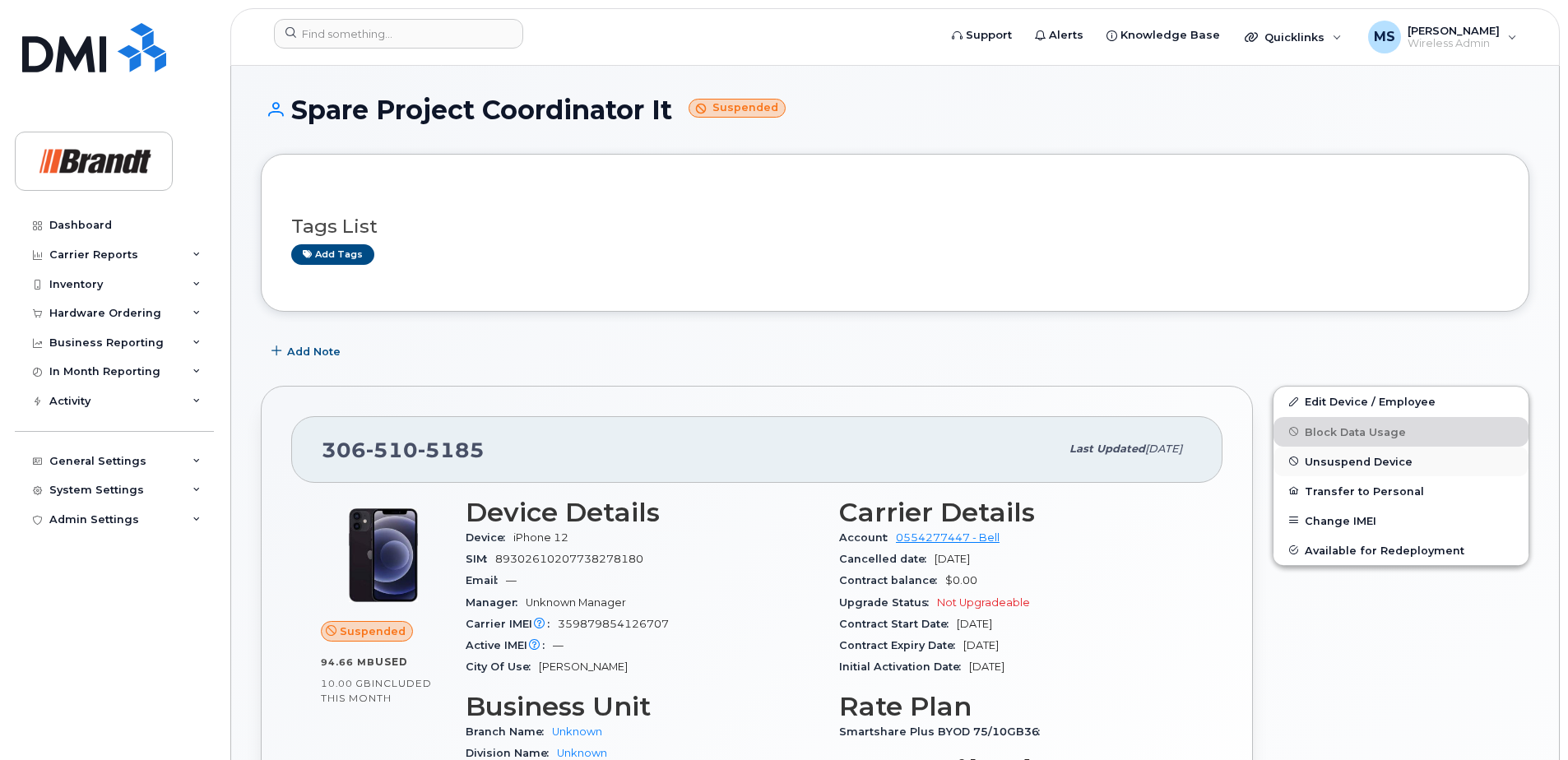
click at [1357, 464] on span "Unsuspend Device" at bounding box center [1359, 461] width 108 height 12
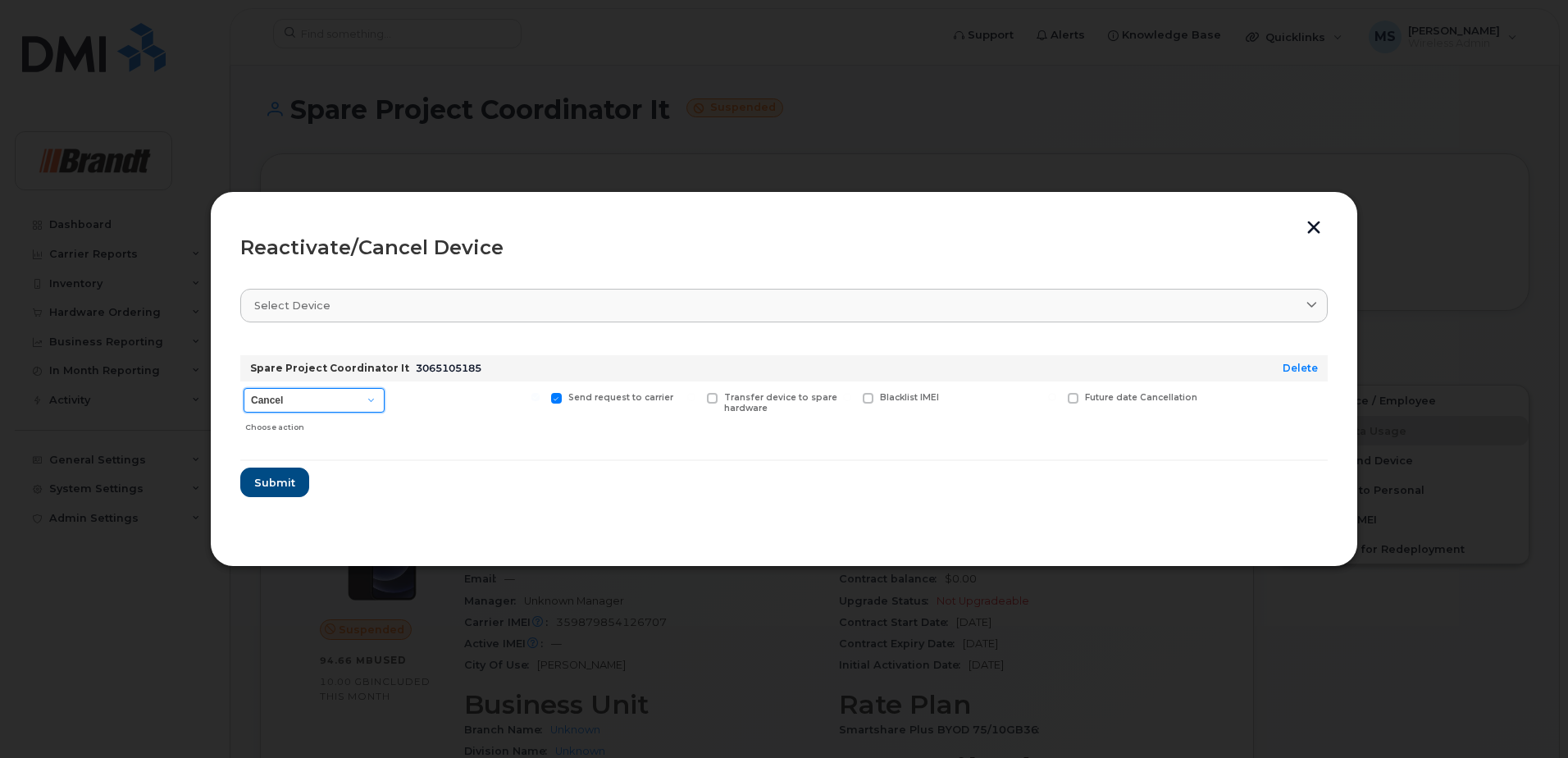
drag, startPoint x: 310, startPoint y: 405, endPoint x: 307, endPoint y: 416, distance: 11.4
click at [310, 405] on select "Cancel Suspend - Extend Suspension Reactivate" at bounding box center [314, 401] width 141 height 24
select select "[object Object]"
click at [243, 389] on select "Cancel Suspend - Extend Suspension Reactivate" at bounding box center [314, 401] width 141 height 24
click at [1004, 395] on span "New Username" at bounding box center [1016, 397] width 69 height 10
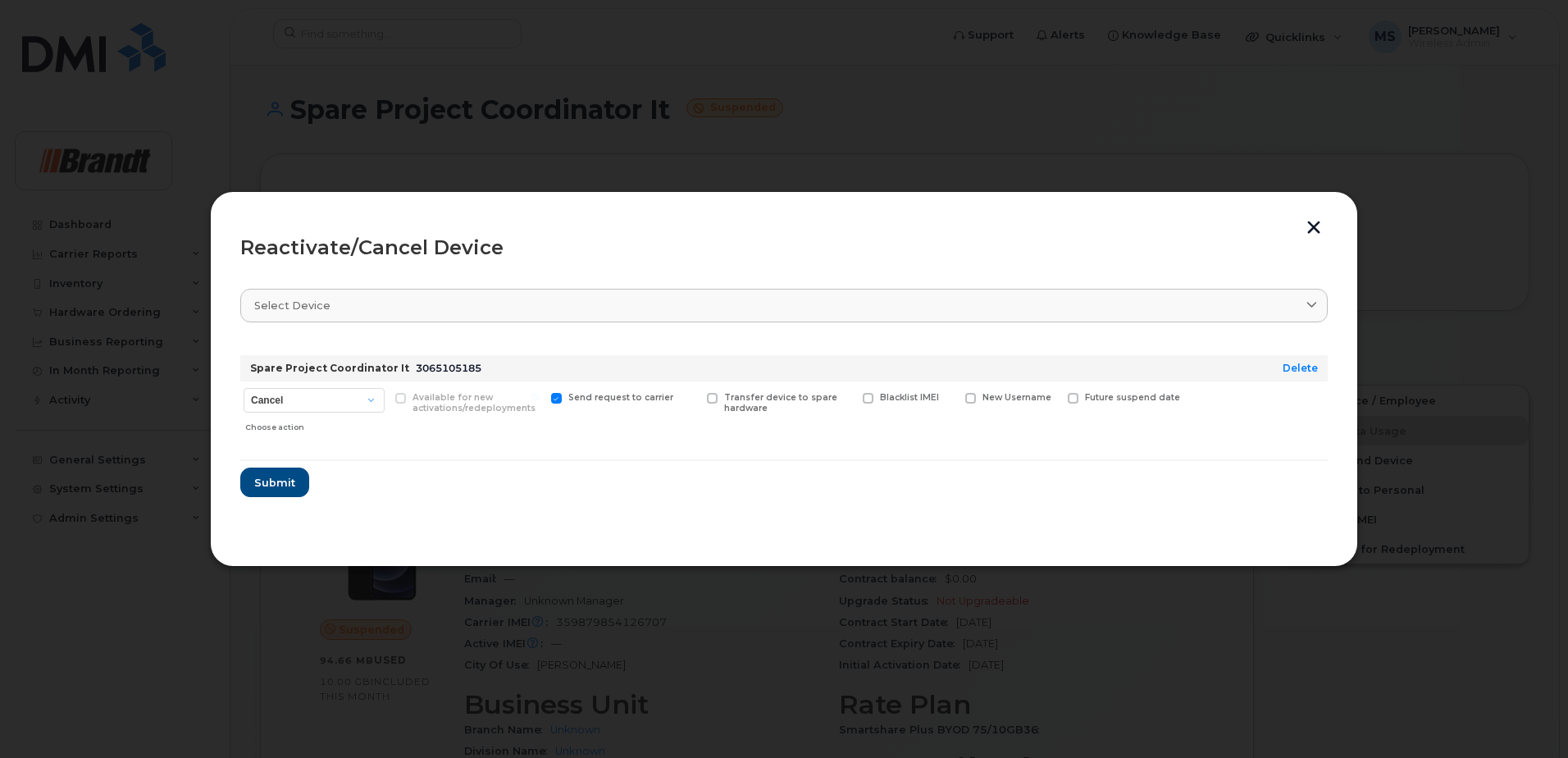
click at [954, 395] on input "New Username" at bounding box center [949, 396] width 8 height 8
checkbox input "true"
click at [1001, 425] on input "text" at bounding box center [1011, 423] width 92 height 30
click at [991, 422] on input "text" at bounding box center [1011, 423] width 92 height 30
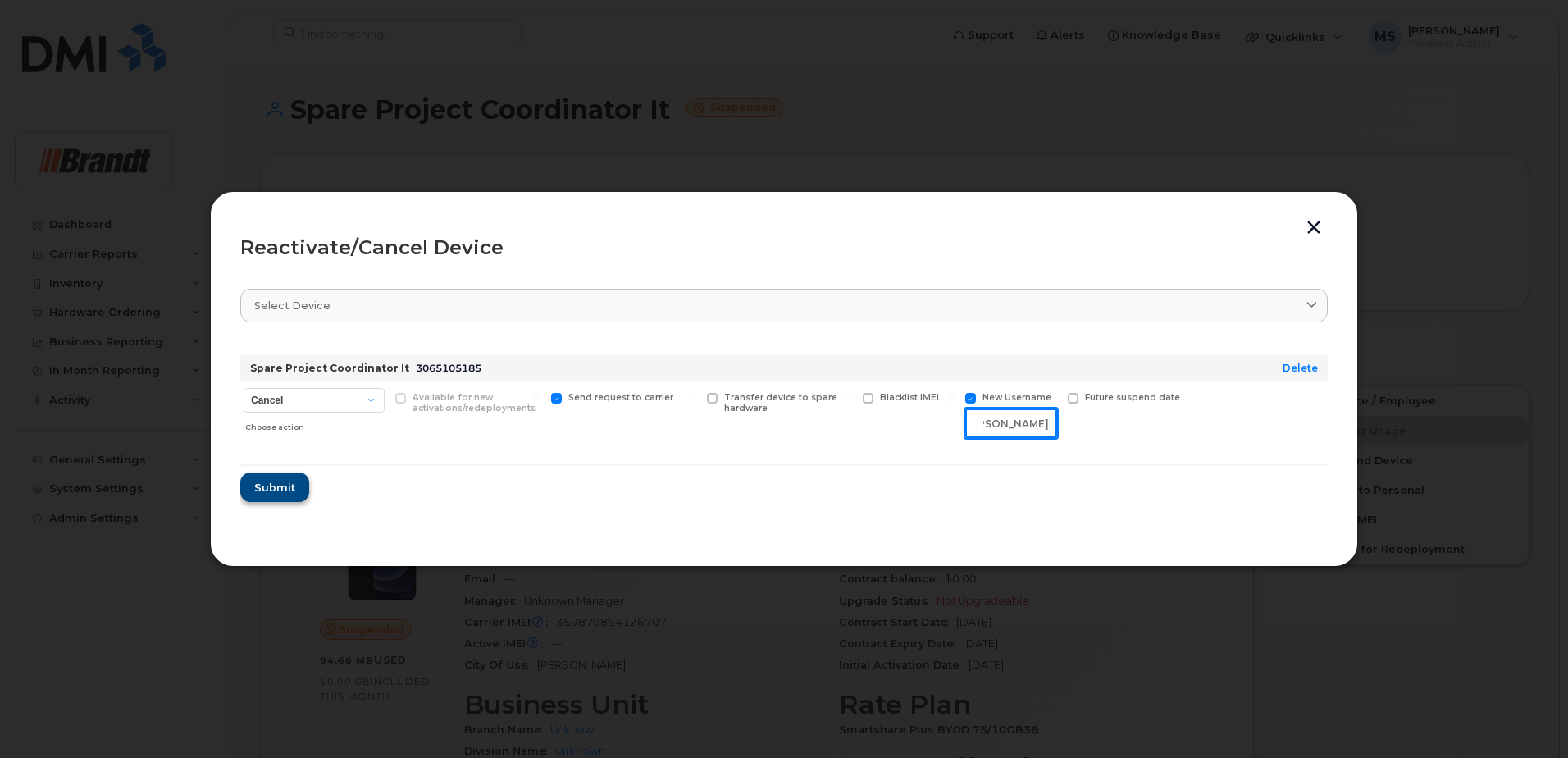
type input "[PERSON_NAME]"
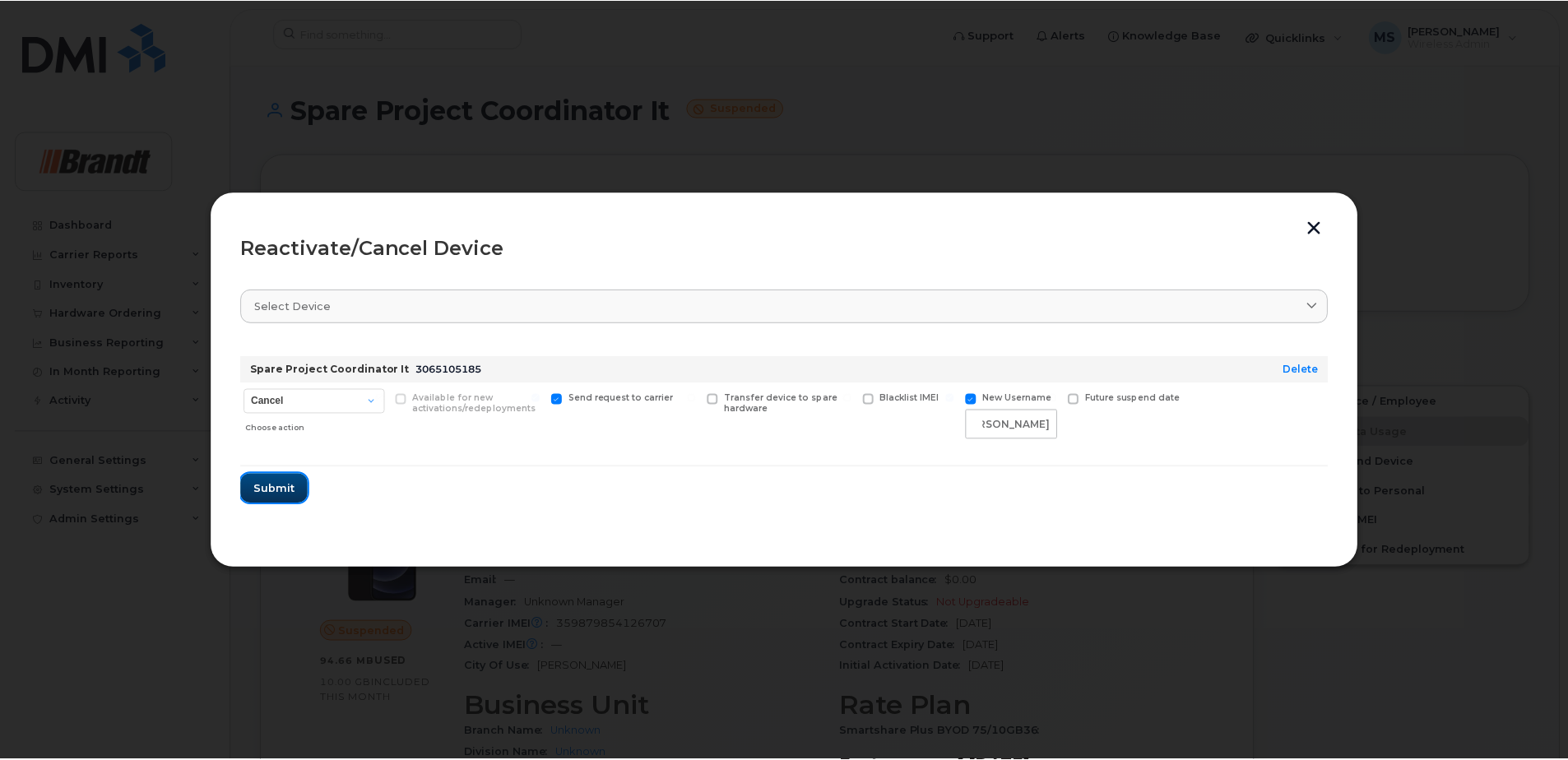
scroll to position [0, 0]
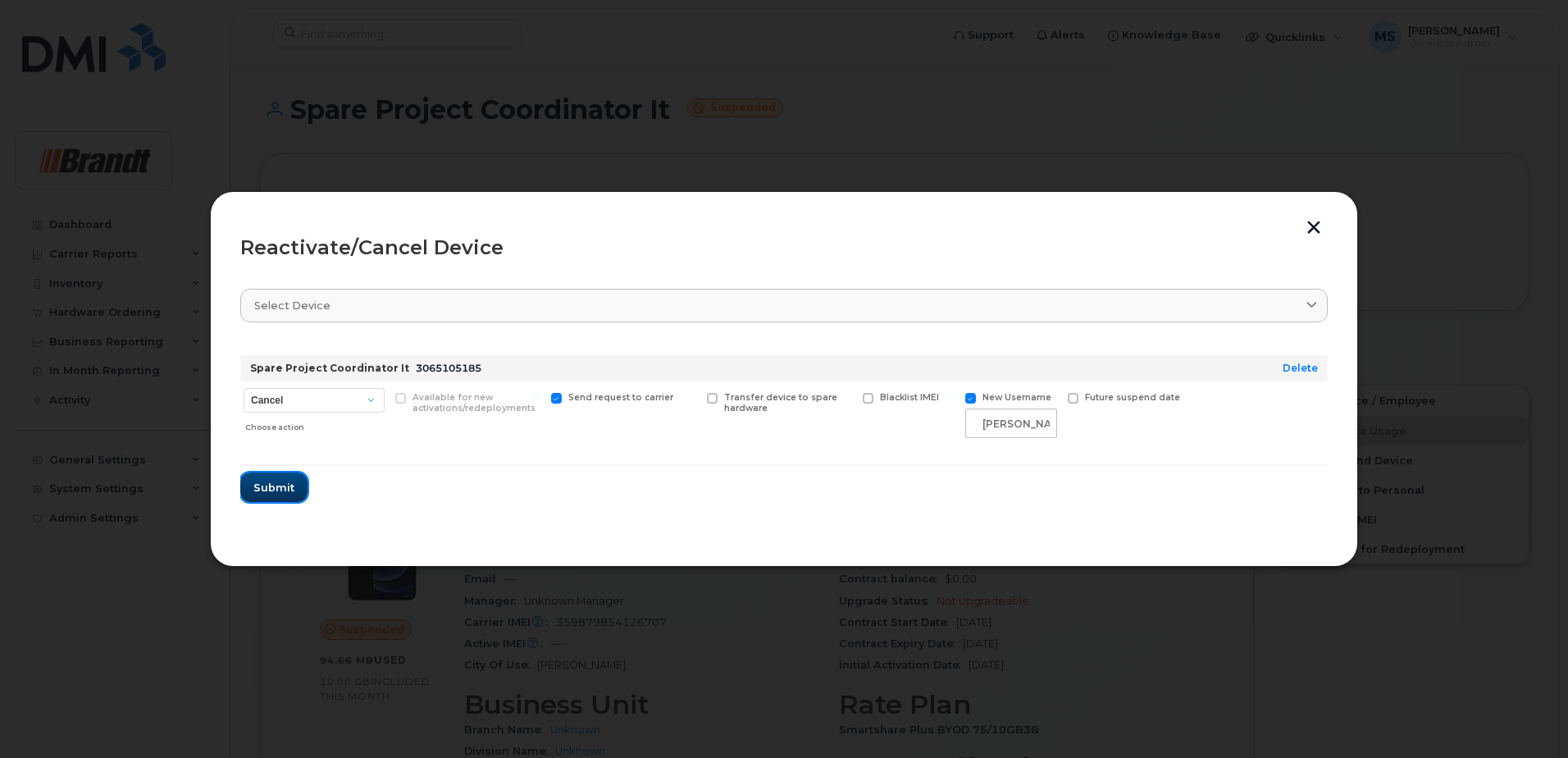
click at [272, 489] on span "Submit" at bounding box center [274, 488] width 41 height 16
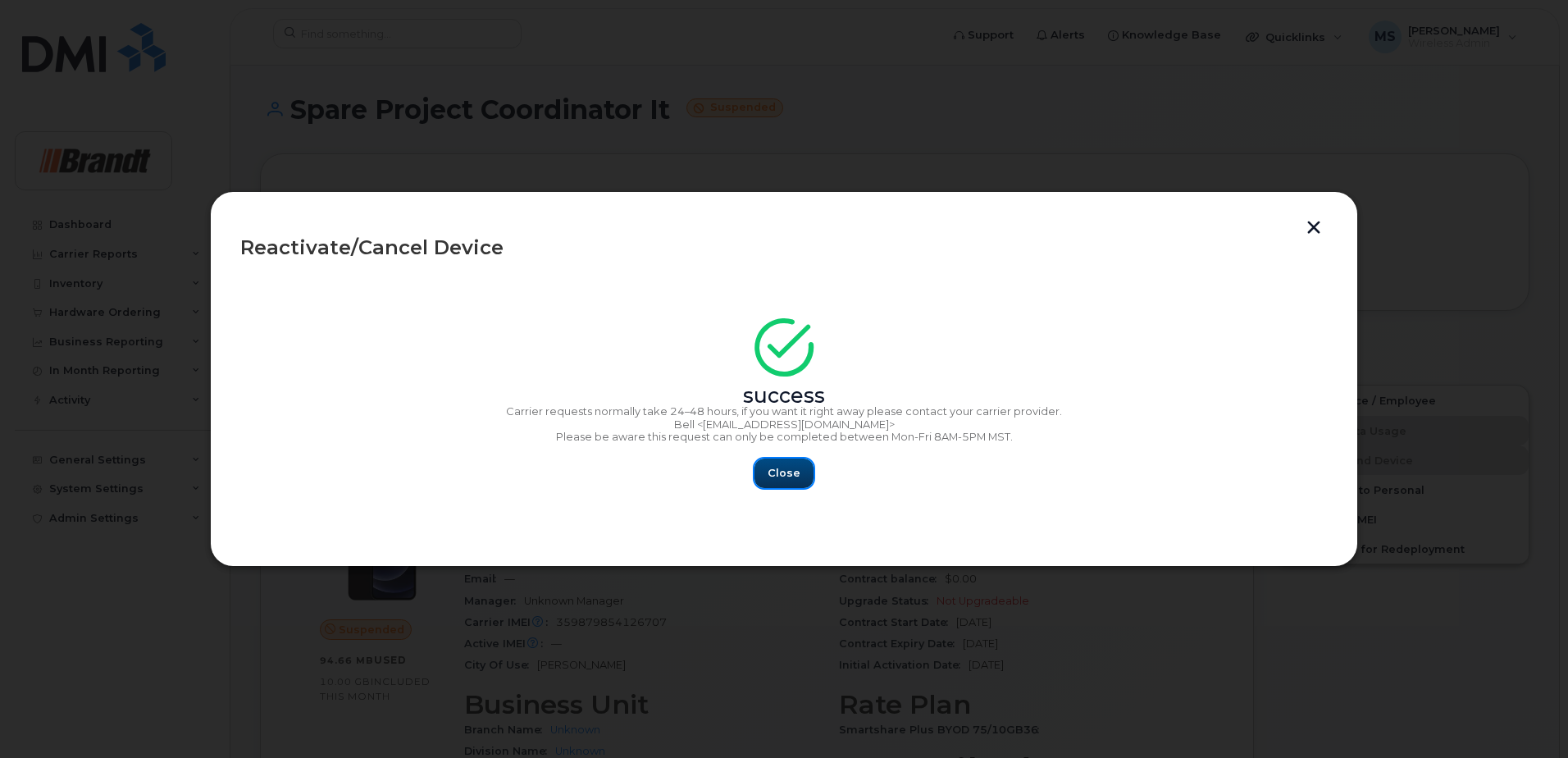
click at [771, 480] on span "Close" at bounding box center [784, 473] width 33 height 16
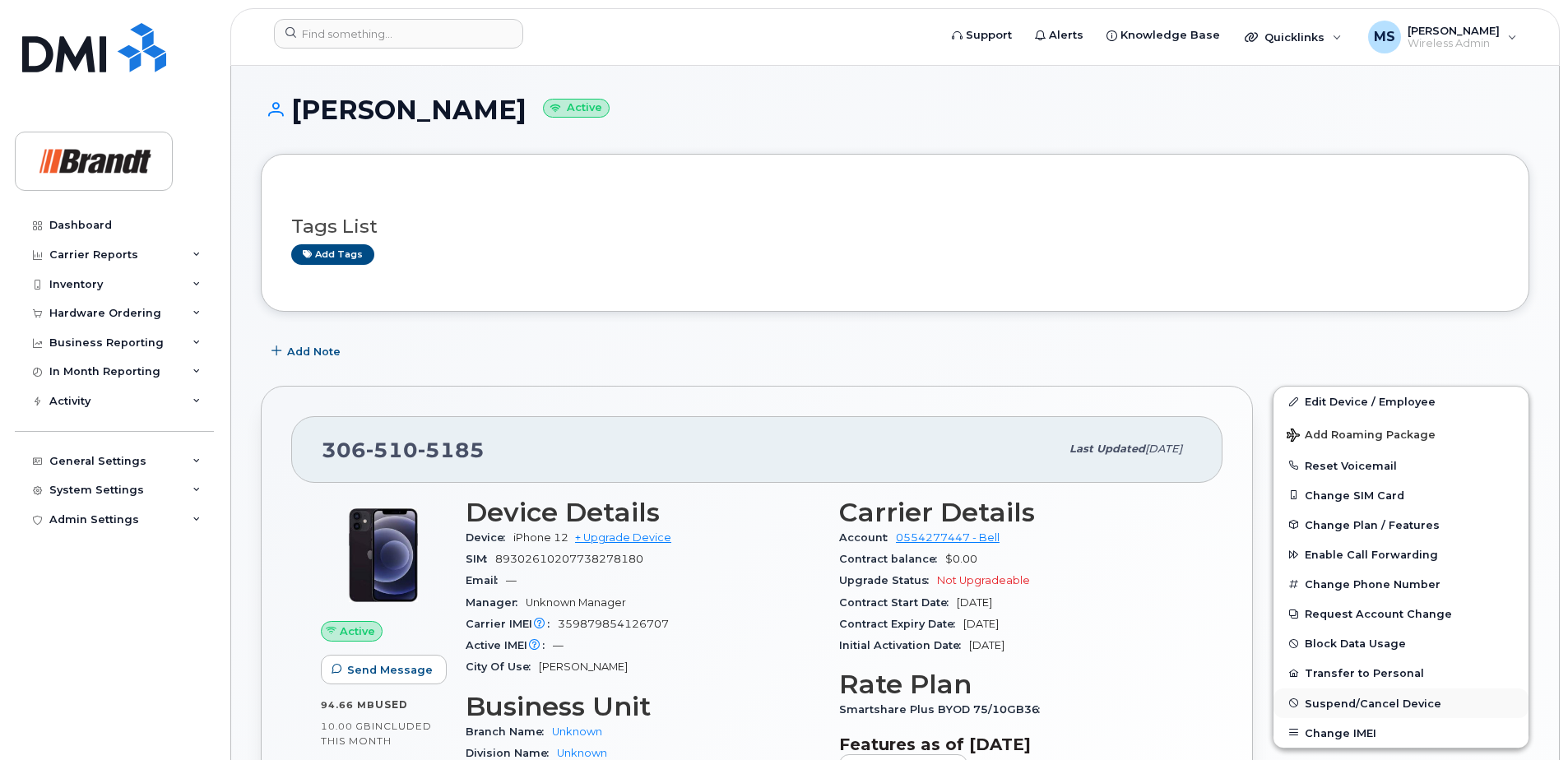
click at [1318, 698] on span "Suspend/Cancel Device" at bounding box center [1373, 703] width 137 height 12
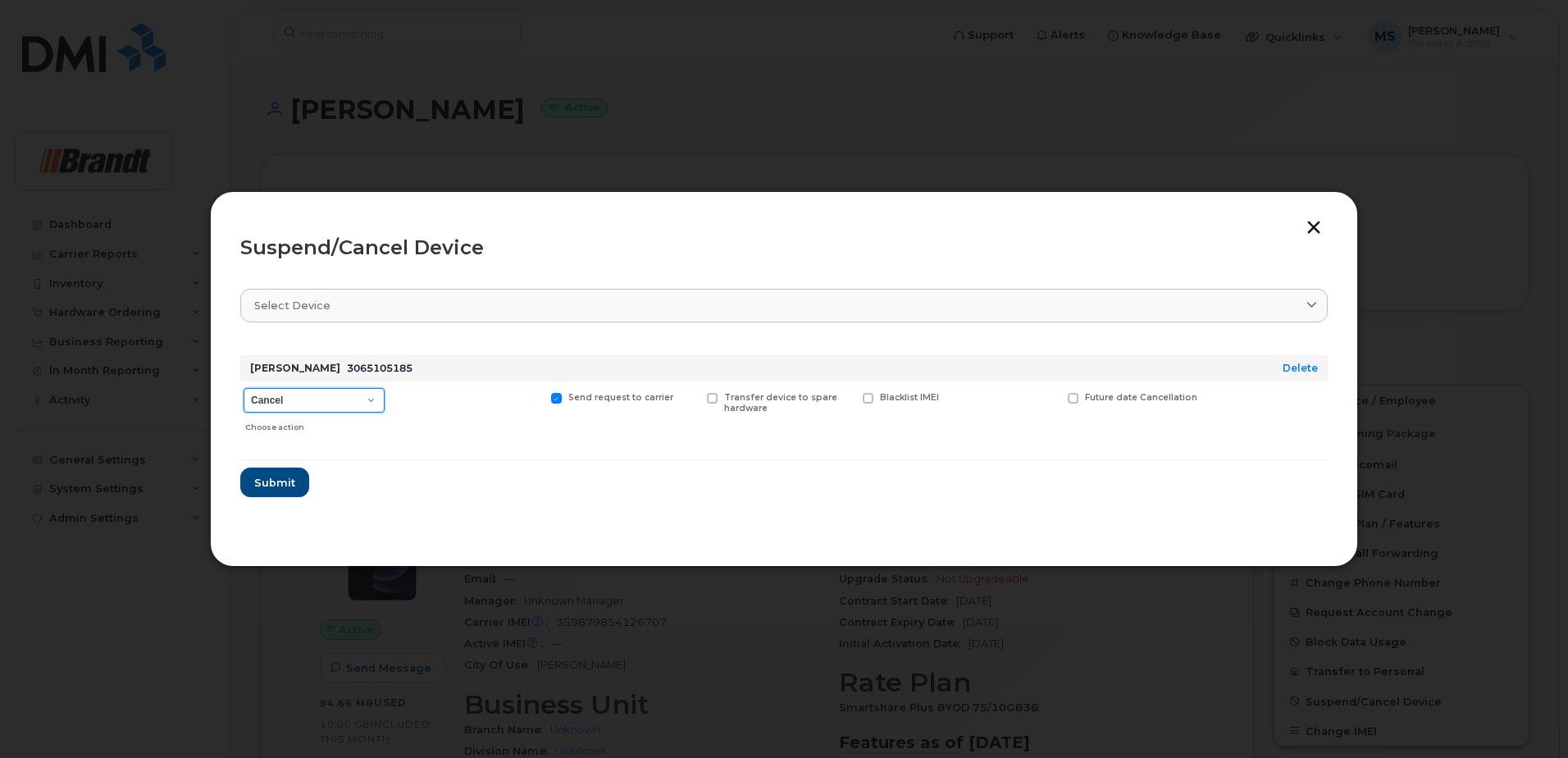
click at [339, 396] on select "Cancel Suspend - Extend Suspension Suspend - Reduced Rate Suspend - Full Rate S…" at bounding box center [314, 401] width 141 height 24
select select "[object Object]"
click at [243, 389] on select "Cancel Suspend - Extend Suspension Suspend - Reduced Rate Suspend - Full Rate S…" at bounding box center [314, 401] width 141 height 24
click at [991, 399] on span "New Username" at bounding box center [1016, 397] width 69 height 10
click at [954, 399] on input "New Username" at bounding box center [949, 396] width 8 height 8
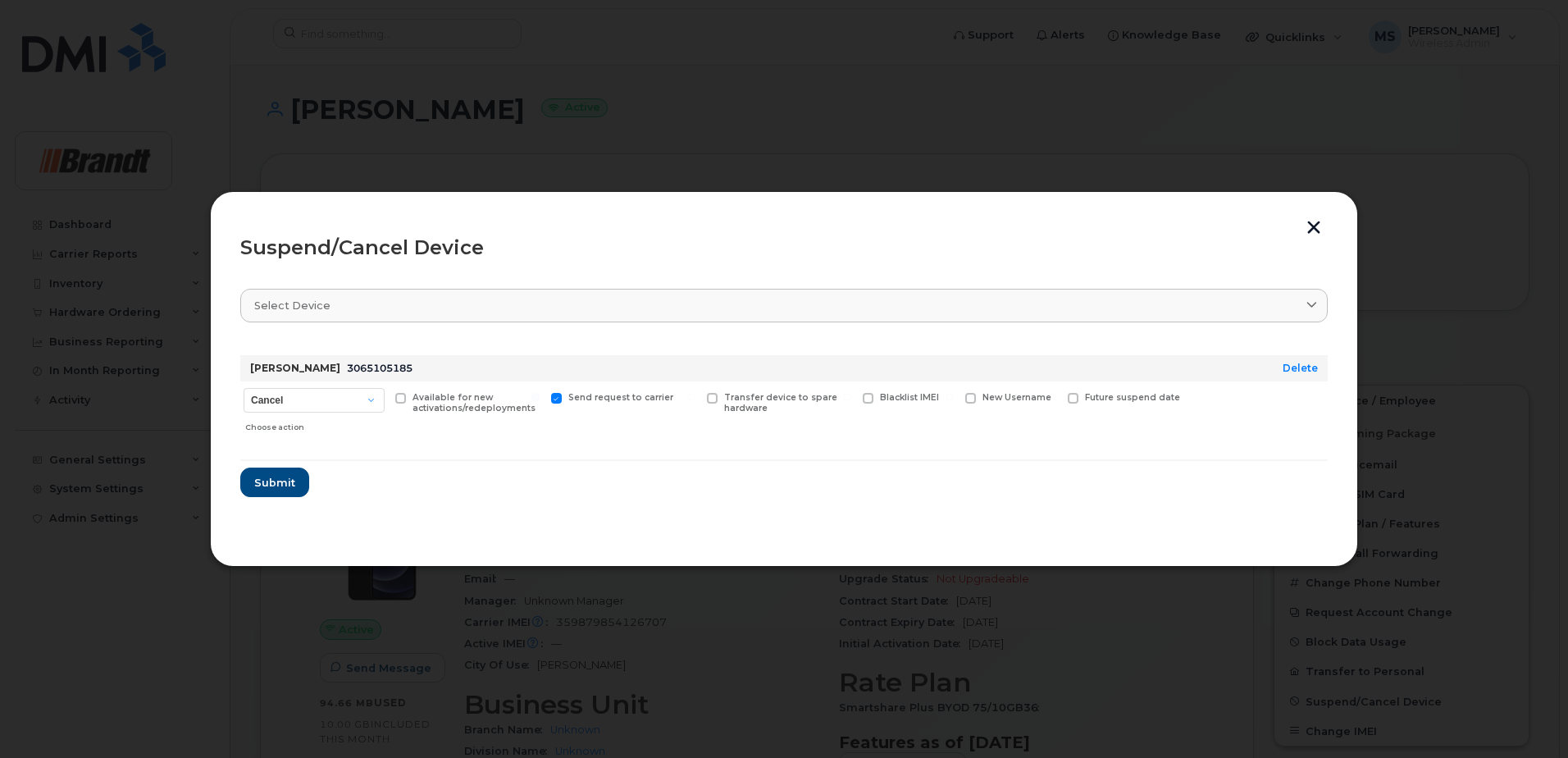
checkbox input "true"
click at [985, 428] on input "text" at bounding box center [1011, 423] width 92 height 30
type input "Spare Project Coordinator IT"
click at [455, 397] on span "Available for new activations/redeployments" at bounding box center [474, 402] width 123 height 22
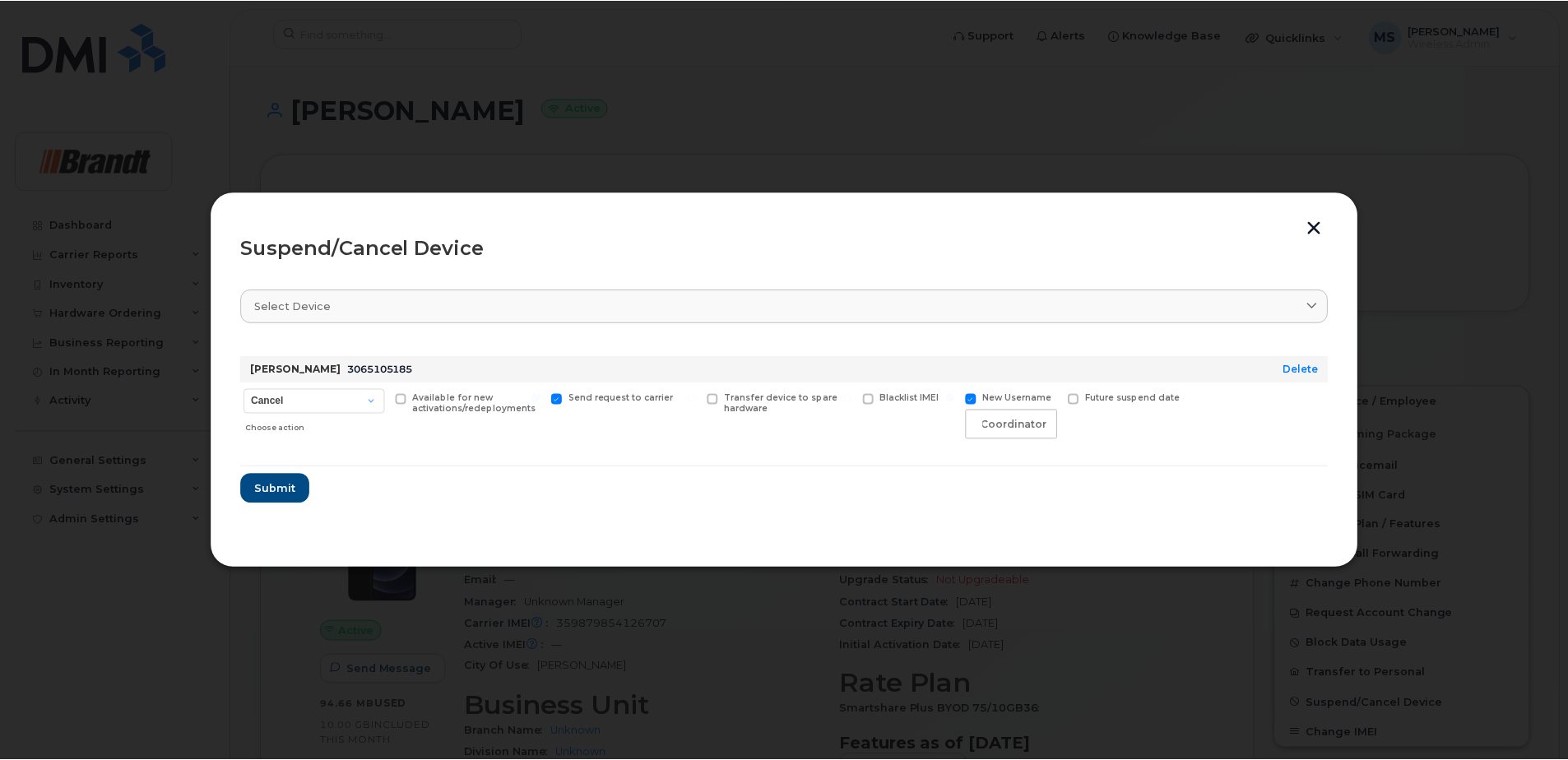
scroll to position [0, 0]
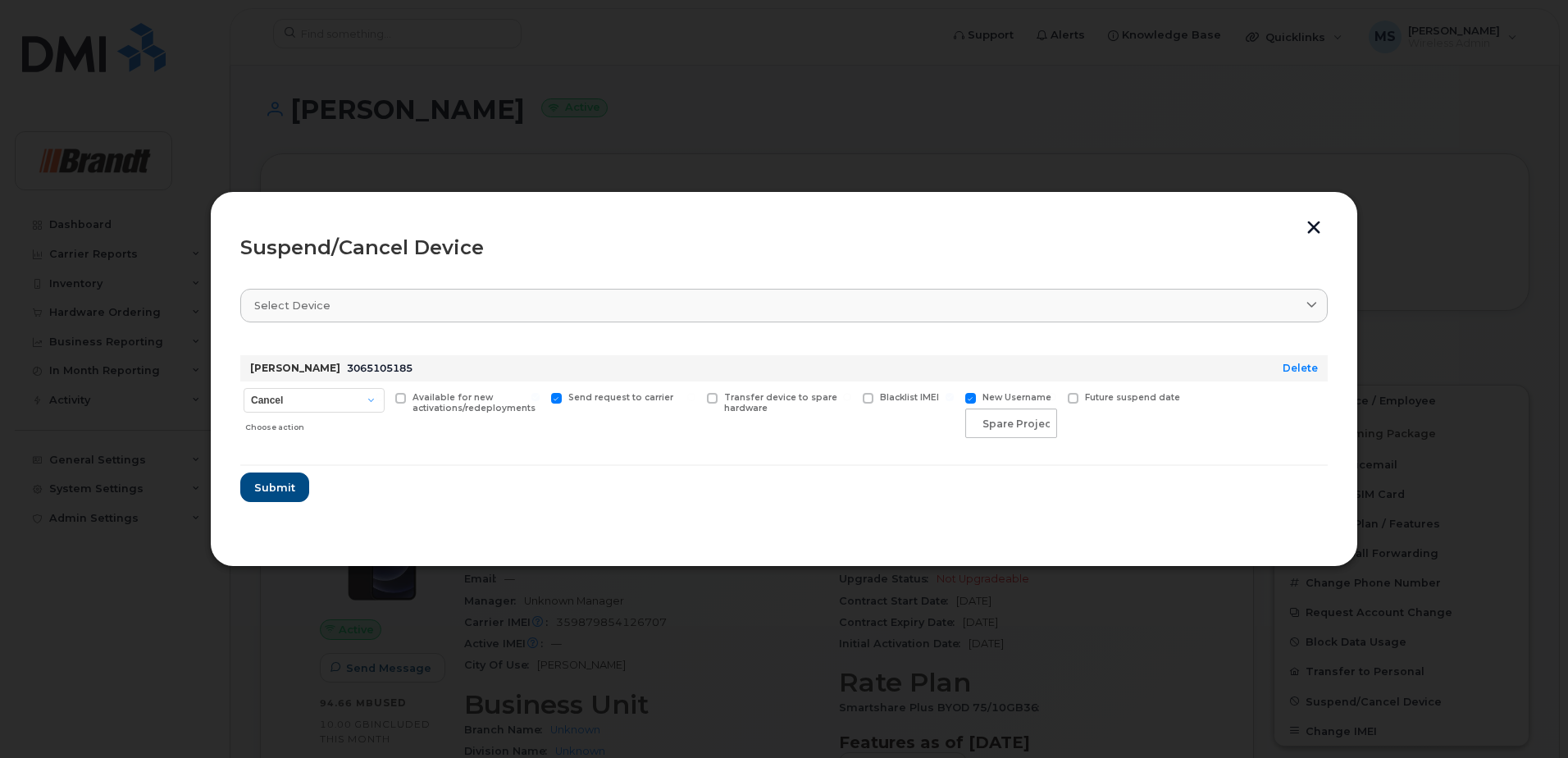
click at [413, 394] on span "Available for new activations/redeployments" at bounding box center [474, 402] width 123 height 22
click at [384, 394] on input "Available for new activations/redeployments" at bounding box center [379, 396] width 8 height 8
checkbox input "true"
click at [294, 492] on button "Submit" at bounding box center [274, 488] width 67 height 30
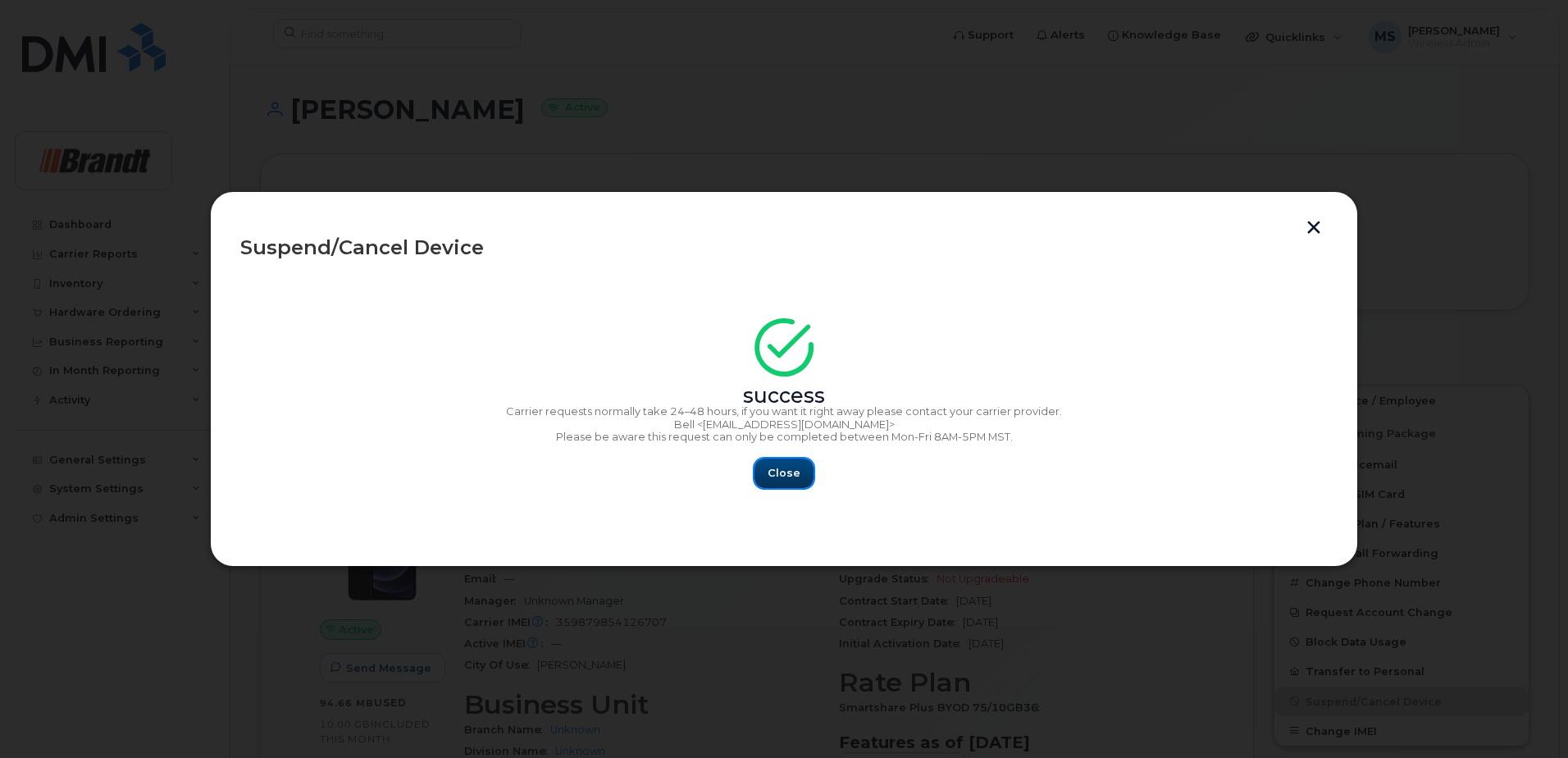
click at [782, 476] on span "Close" at bounding box center [784, 473] width 33 height 16
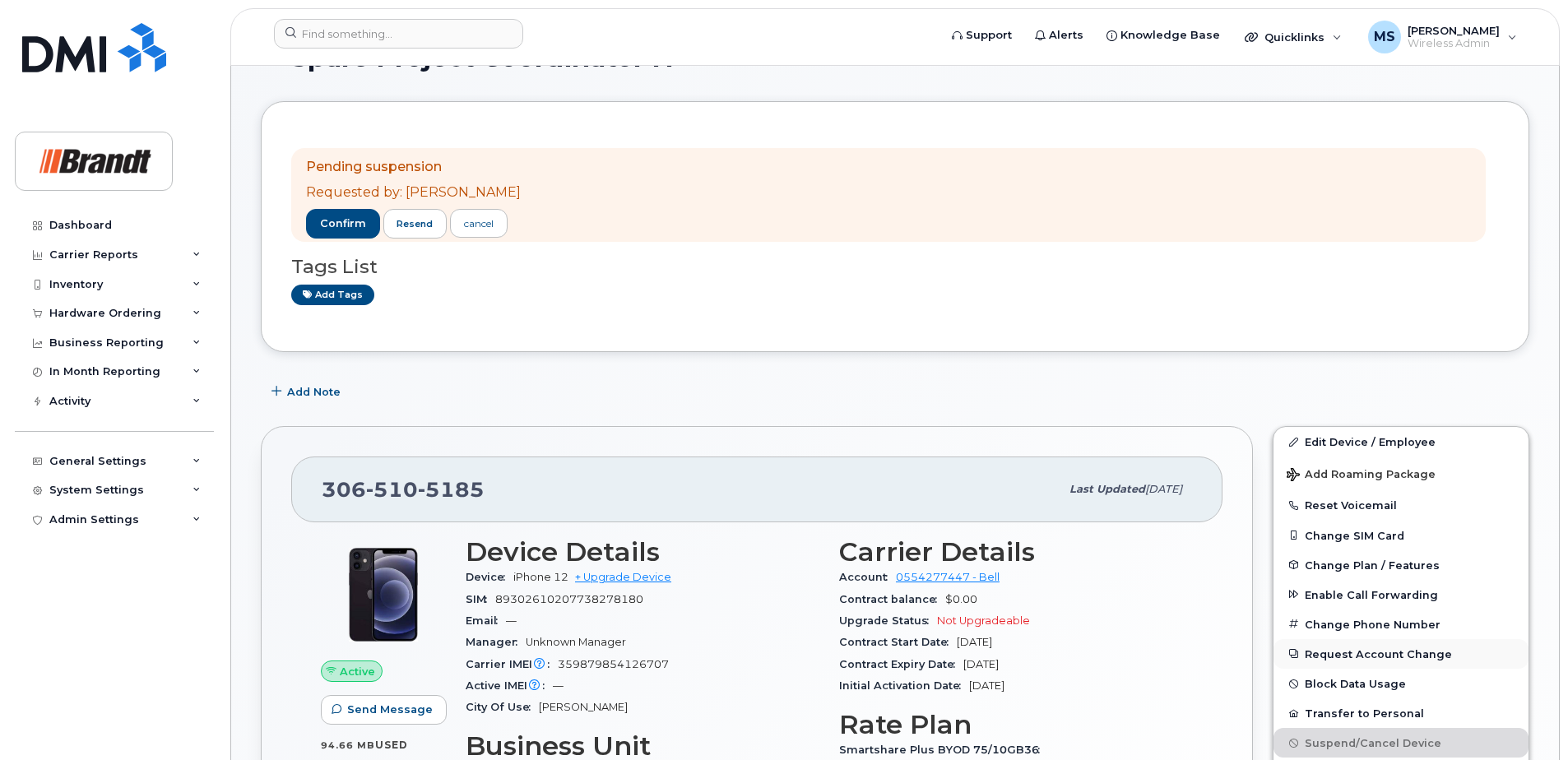
scroll to position [82, 0]
